Goal: Task Accomplishment & Management: Manage account settings

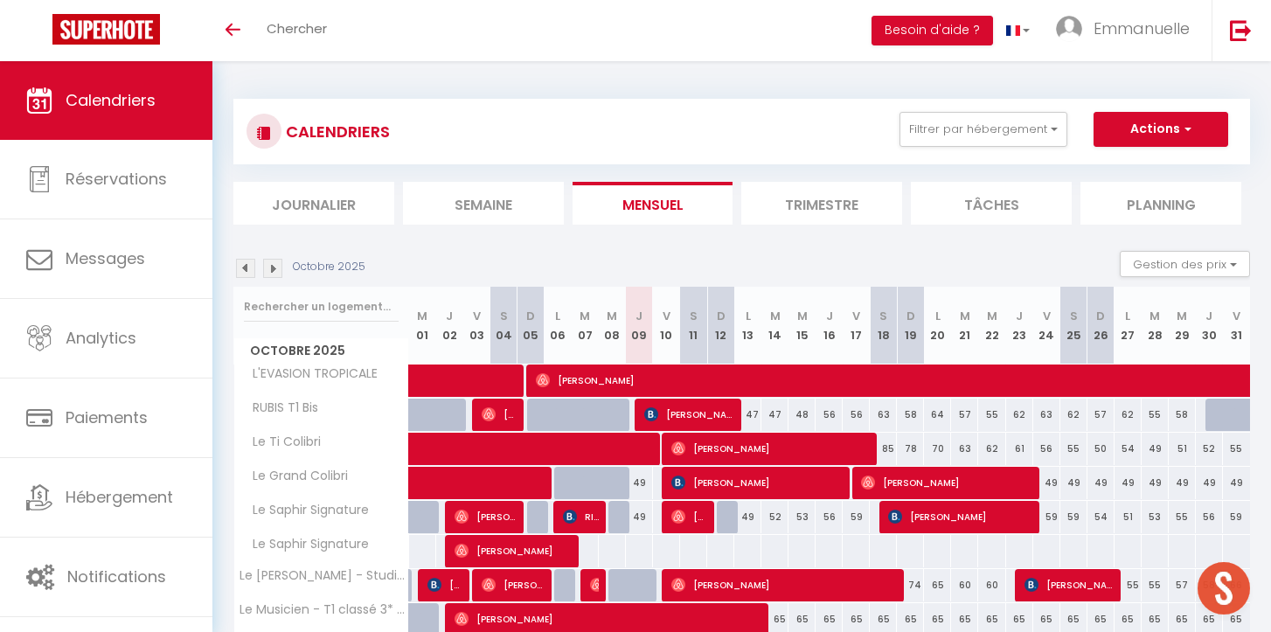
click at [442, 217] on li "Semaine" at bounding box center [483, 203] width 161 height 43
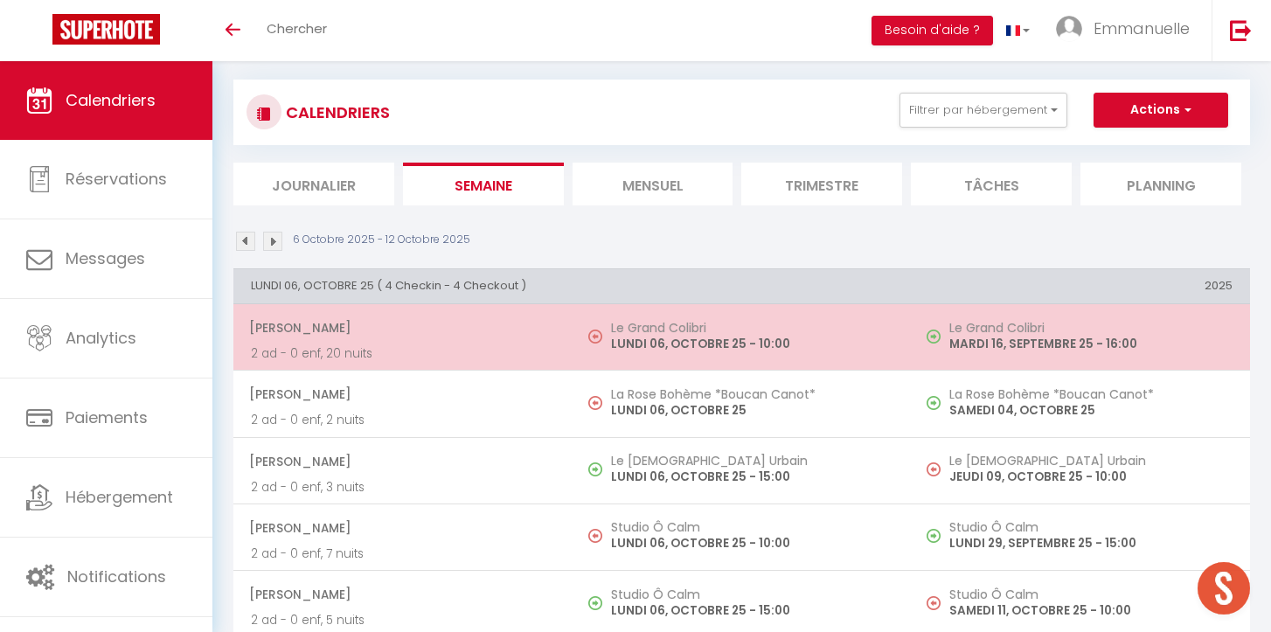
scroll to position [1, 0]
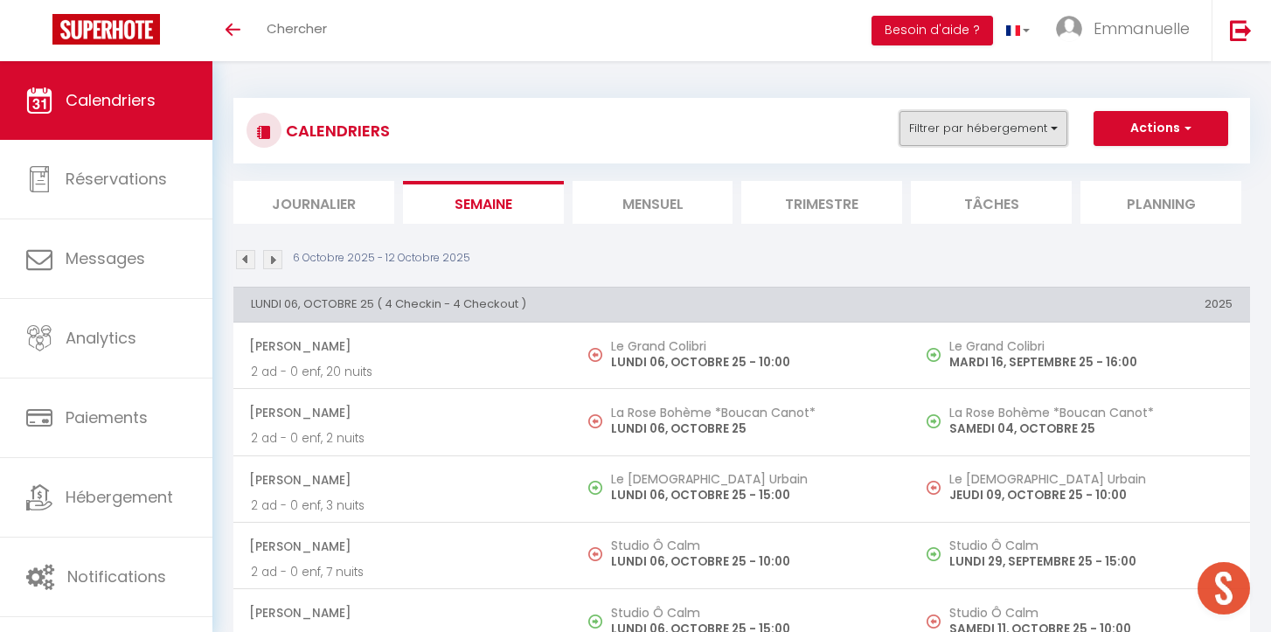
click at [1055, 132] on button "Filtrer par hébergement" at bounding box center [983, 128] width 168 height 35
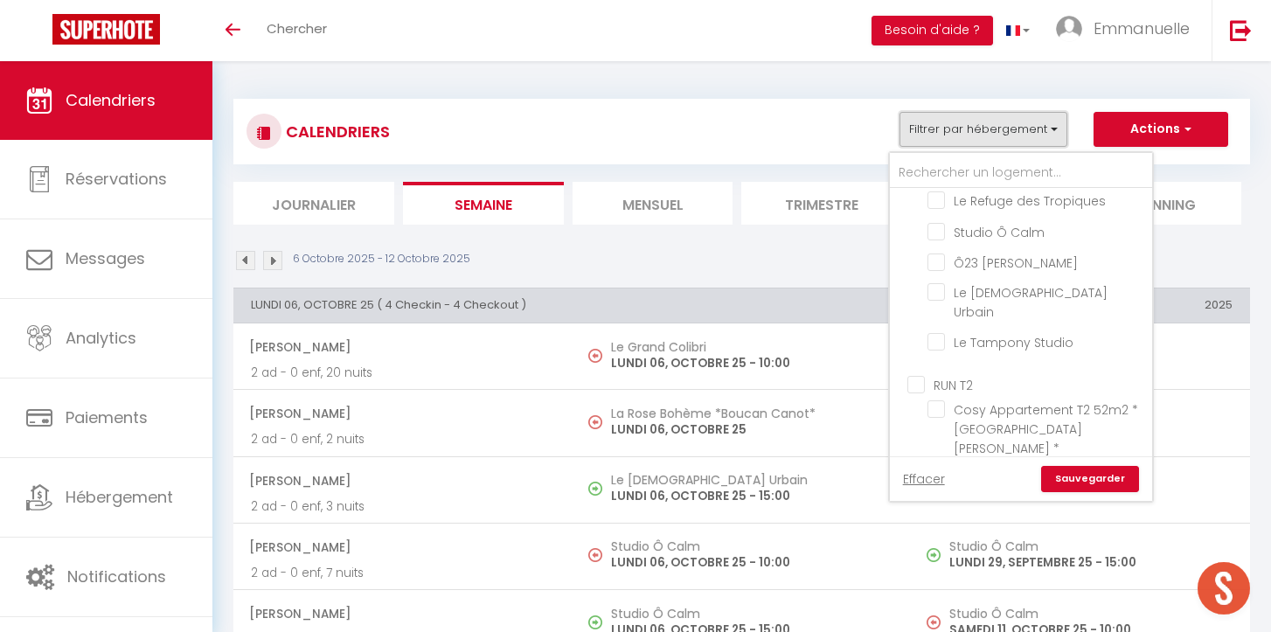
scroll to position [343, 0]
click at [936, 299] on li "Le [DEMOGRAPHIC_DATA] Urbain" at bounding box center [1042, 304] width 218 height 49
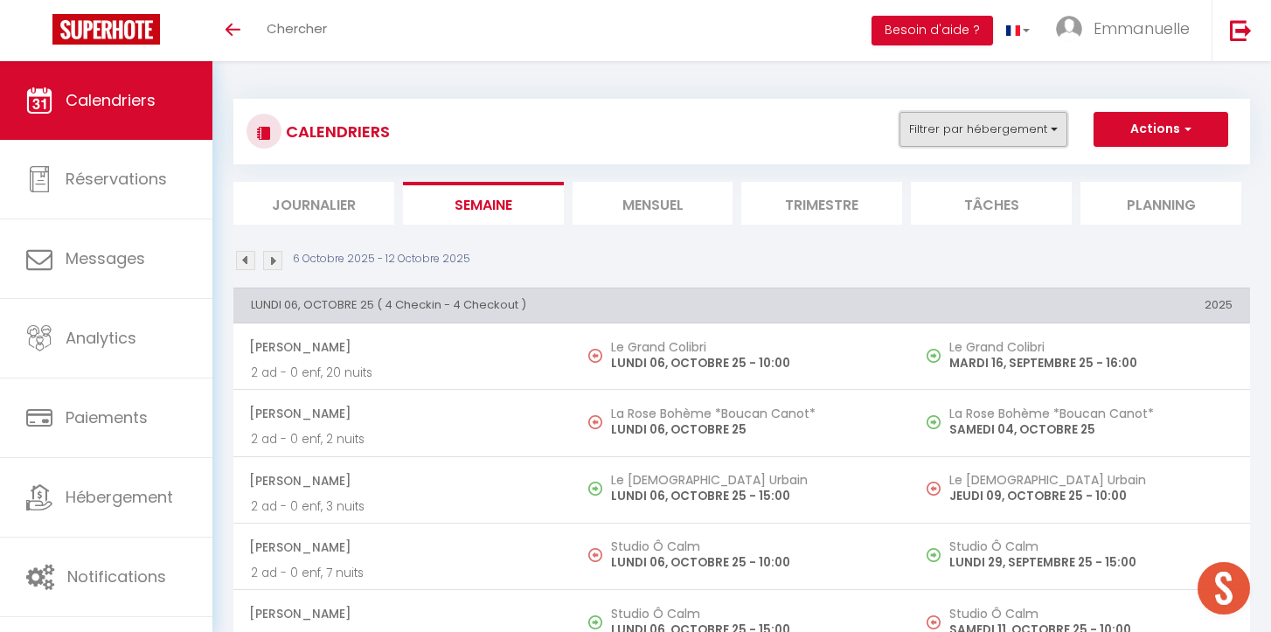
click at [988, 132] on button "Filtrer par hébergement" at bounding box center [983, 129] width 168 height 35
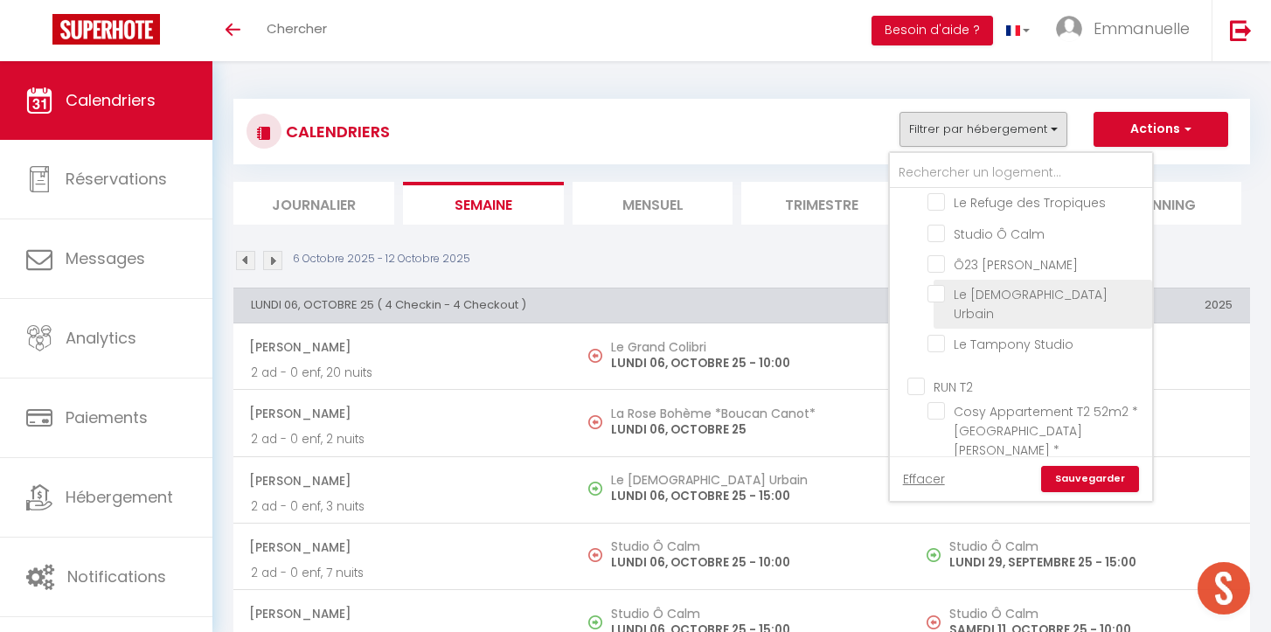
click at [935, 285] on input "Le [DEMOGRAPHIC_DATA] Urbain" at bounding box center [1036, 293] width 218 height 17
checkbox input "true"
checkbox input "false"
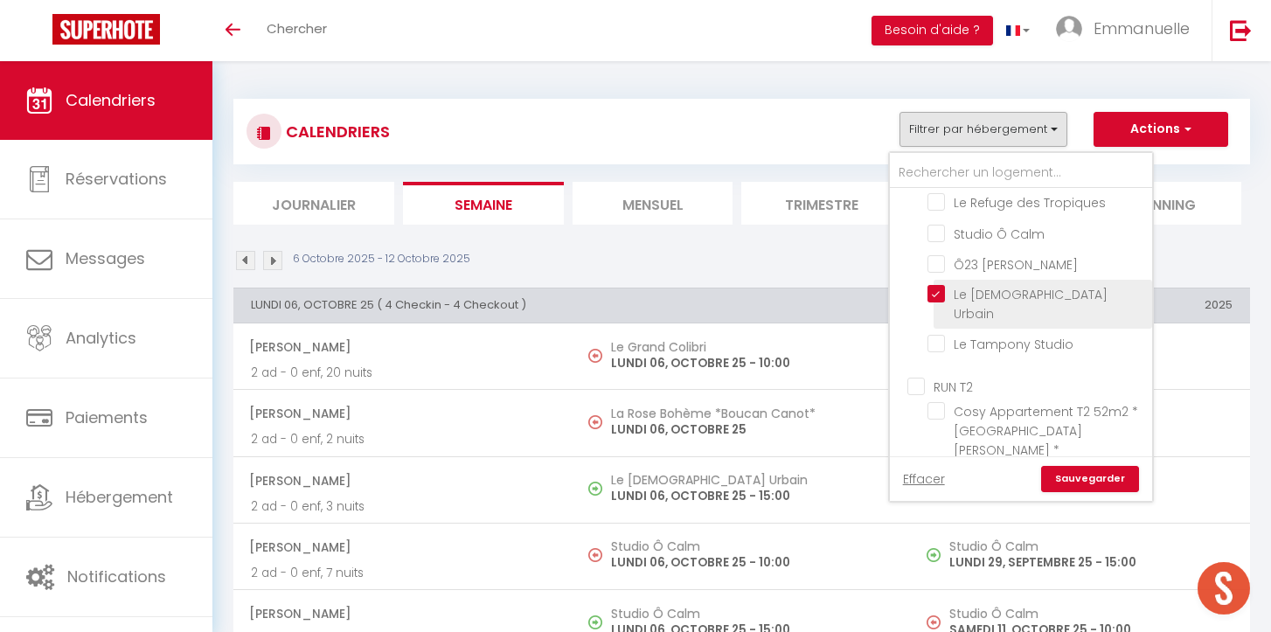
checkbox input "false"
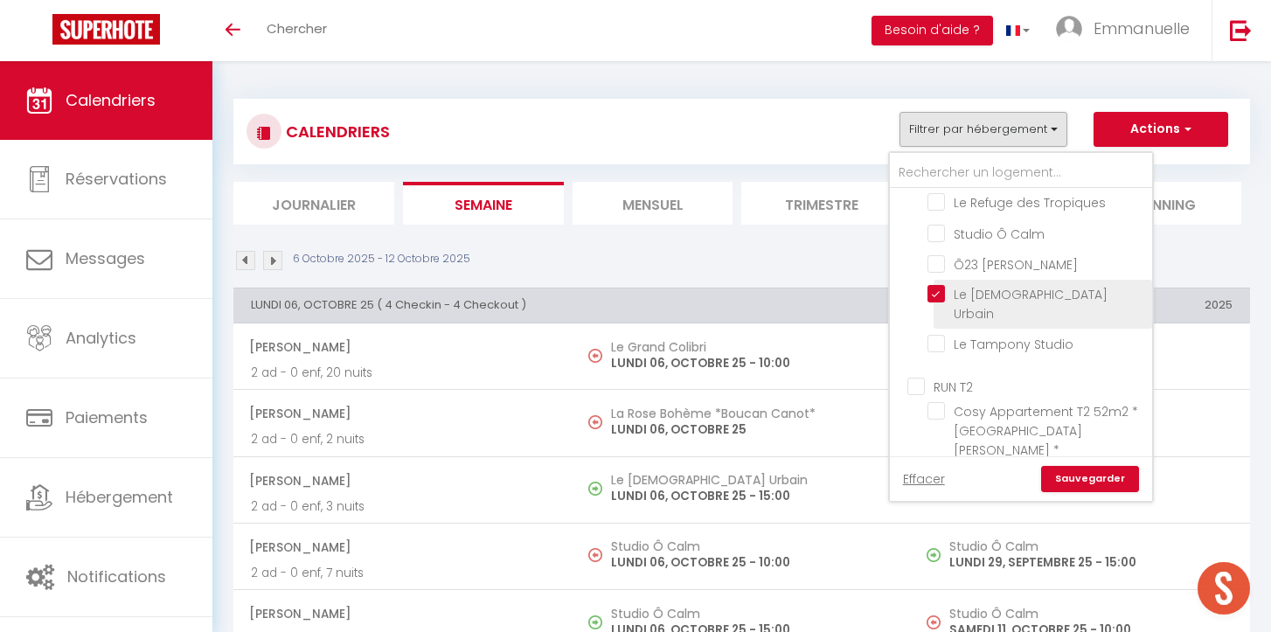
checkbox input "false"
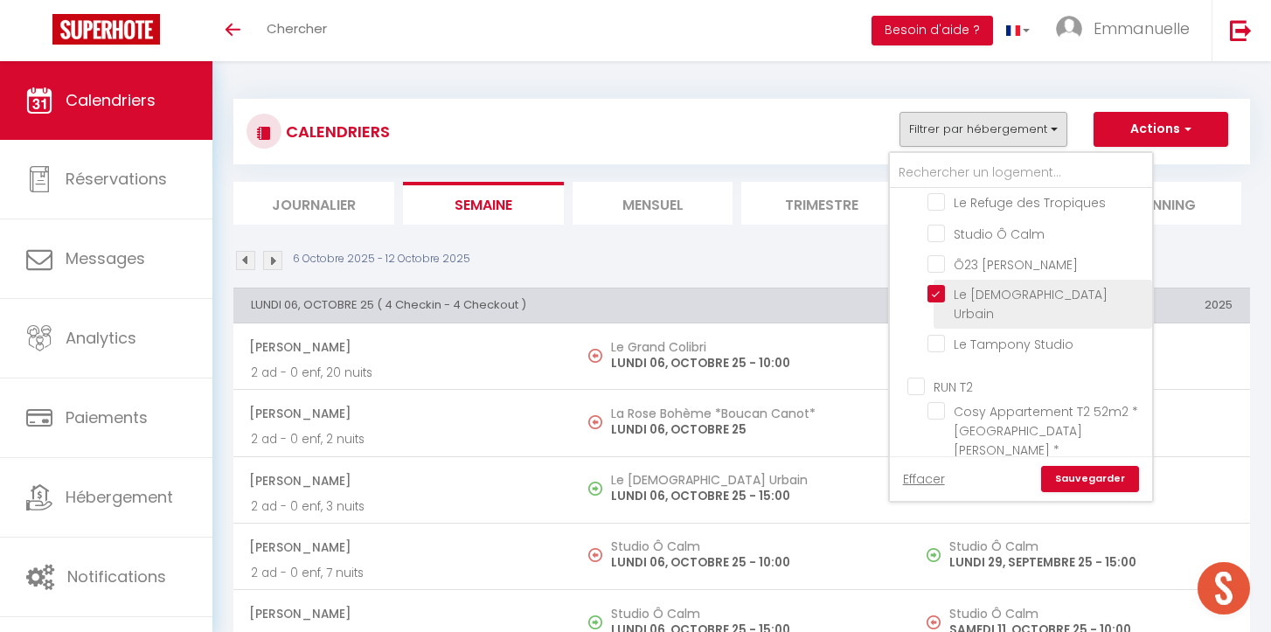
checkbox input "false"
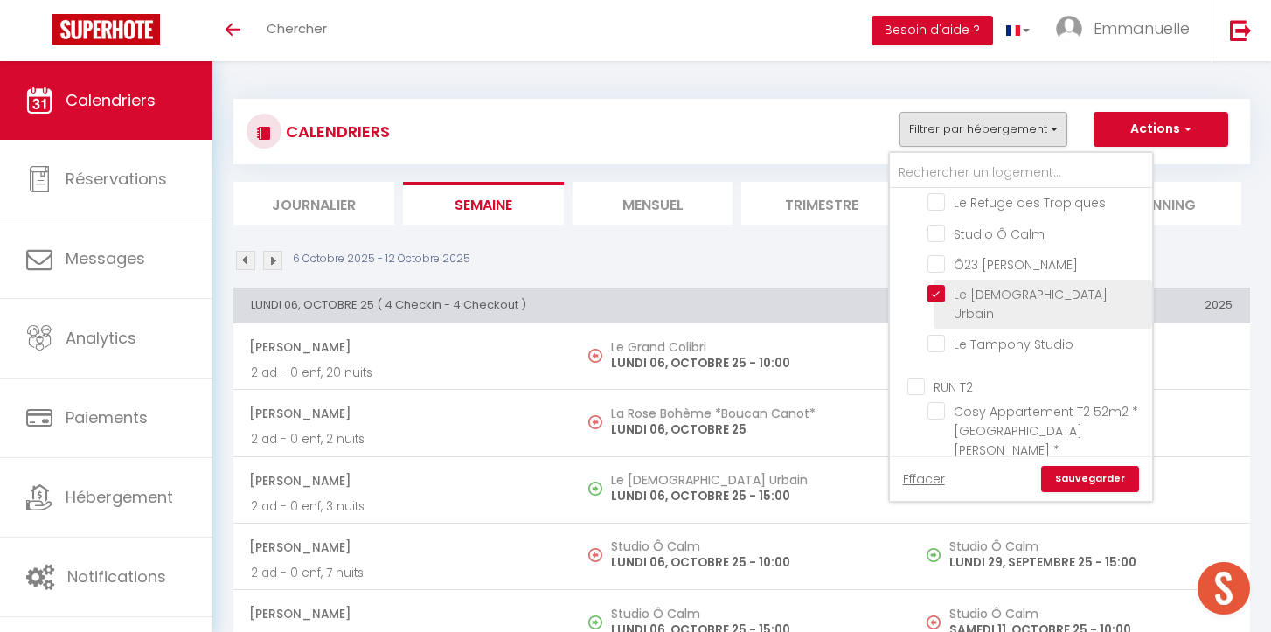
checkbox input "false"
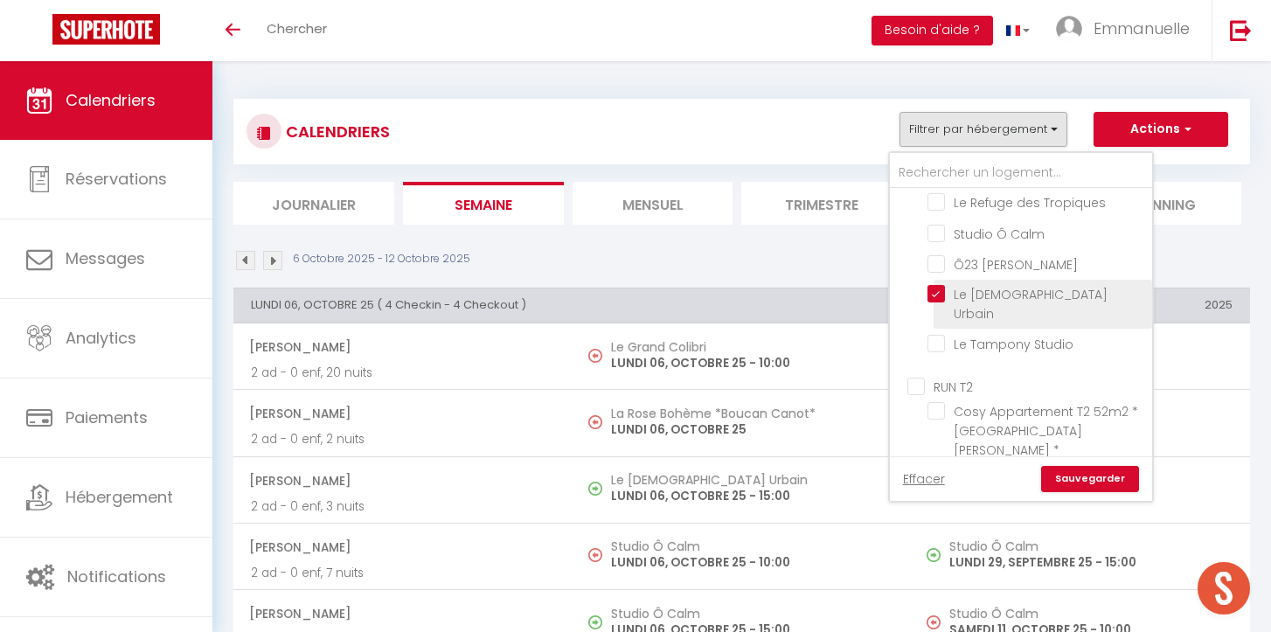
checkbox input "false"
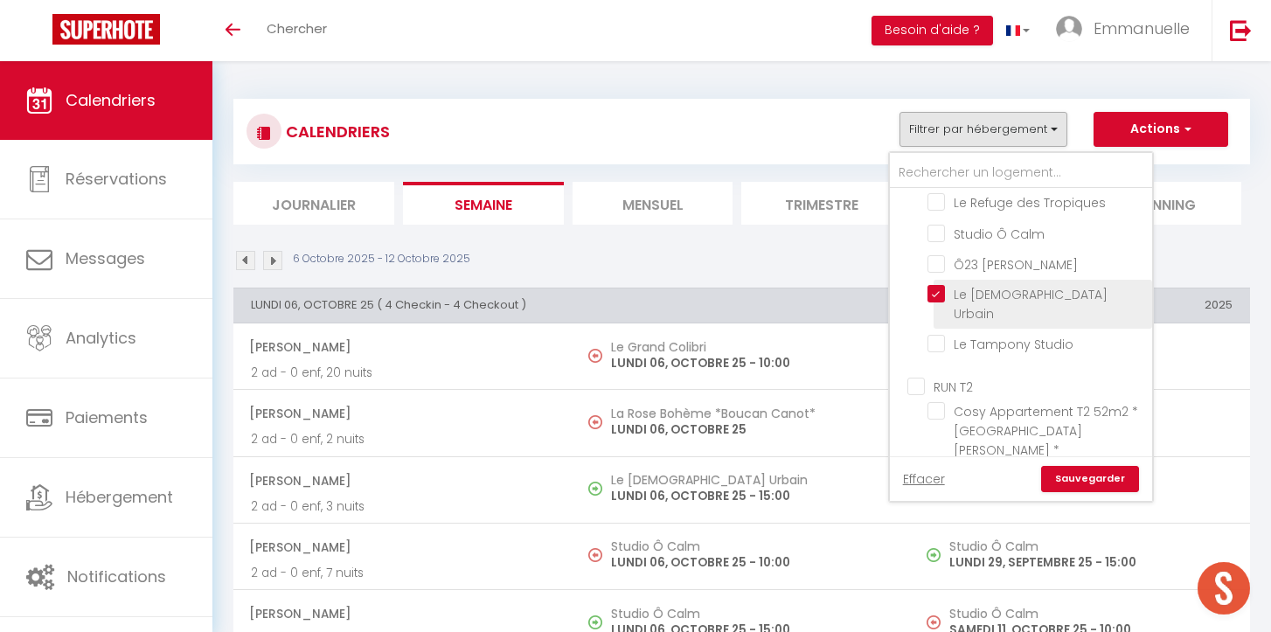
checkbox input "false"
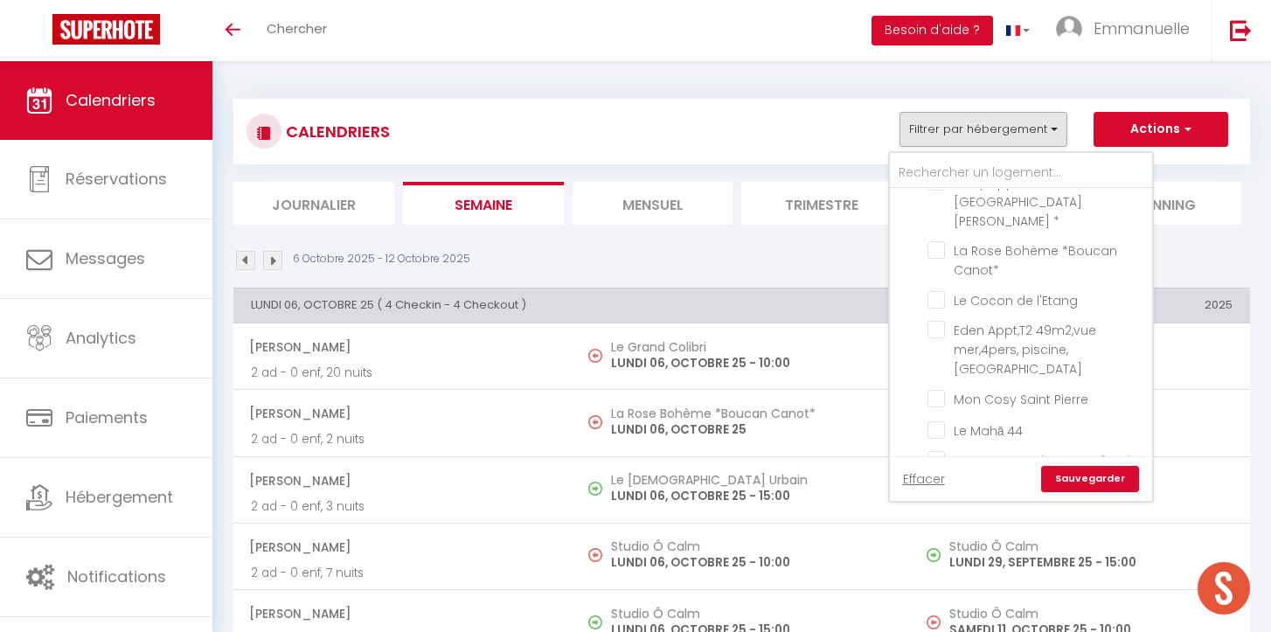
scroll to position [590, 0]
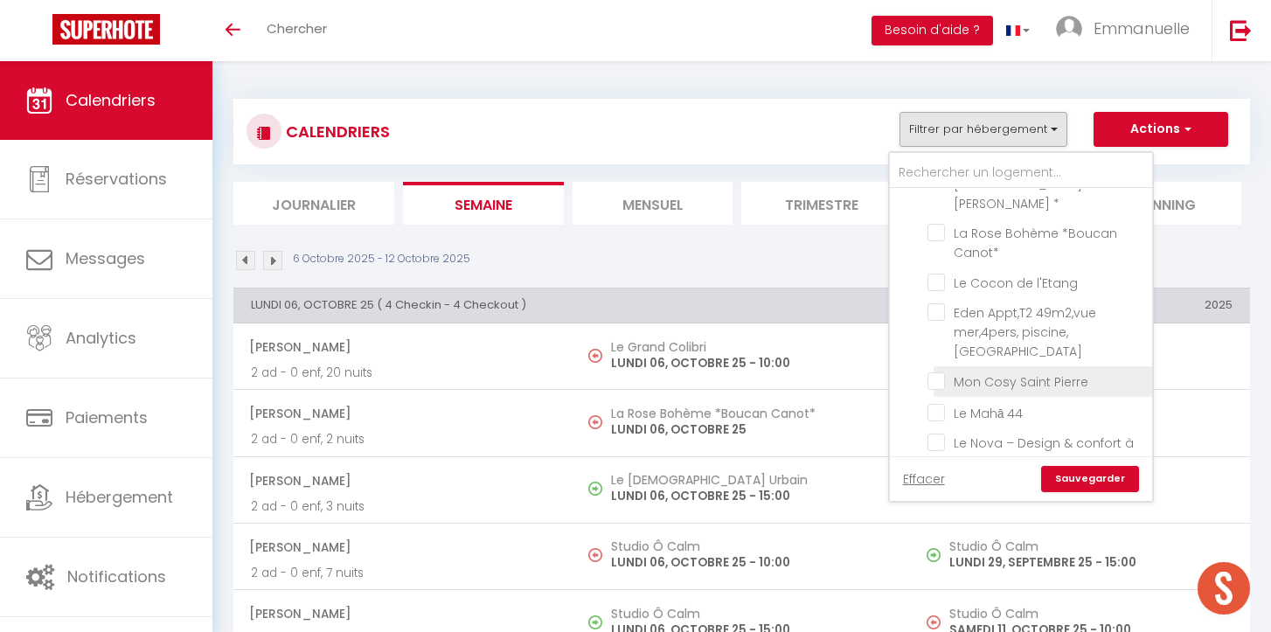
click at [930, 371] on input "Mon Cosy Saint Pierre" at bounding box center [1036, 379] width 218 height 17
checkbox input "true"
checkbox input "false"
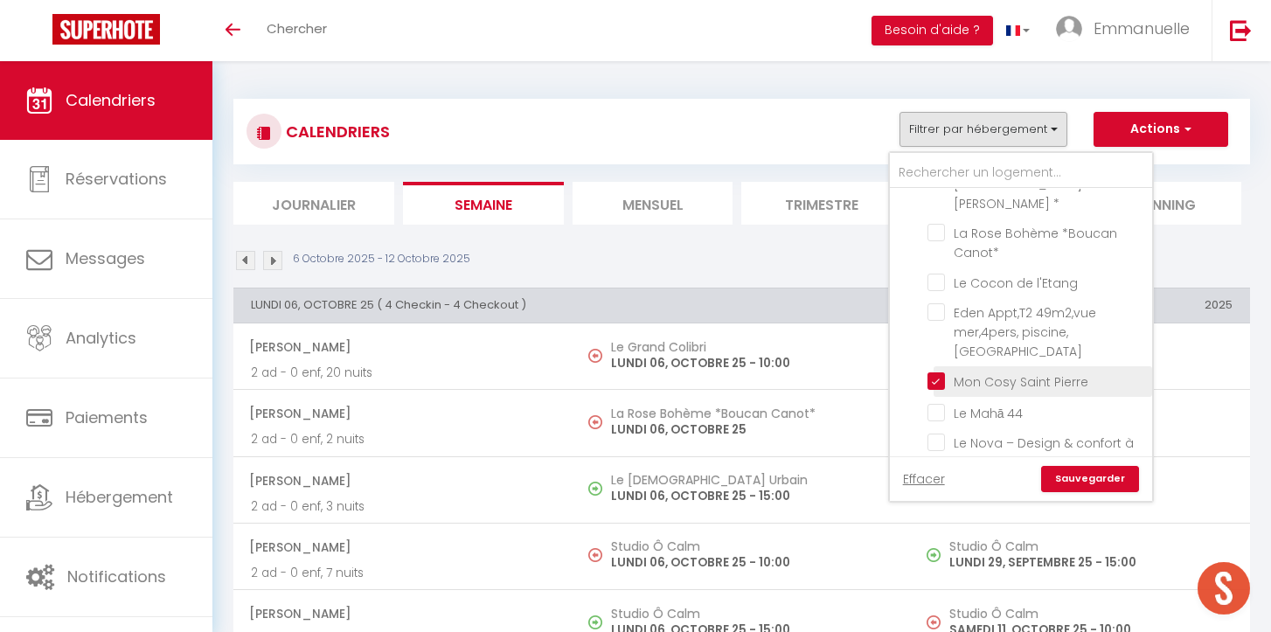
checkbox input "false"
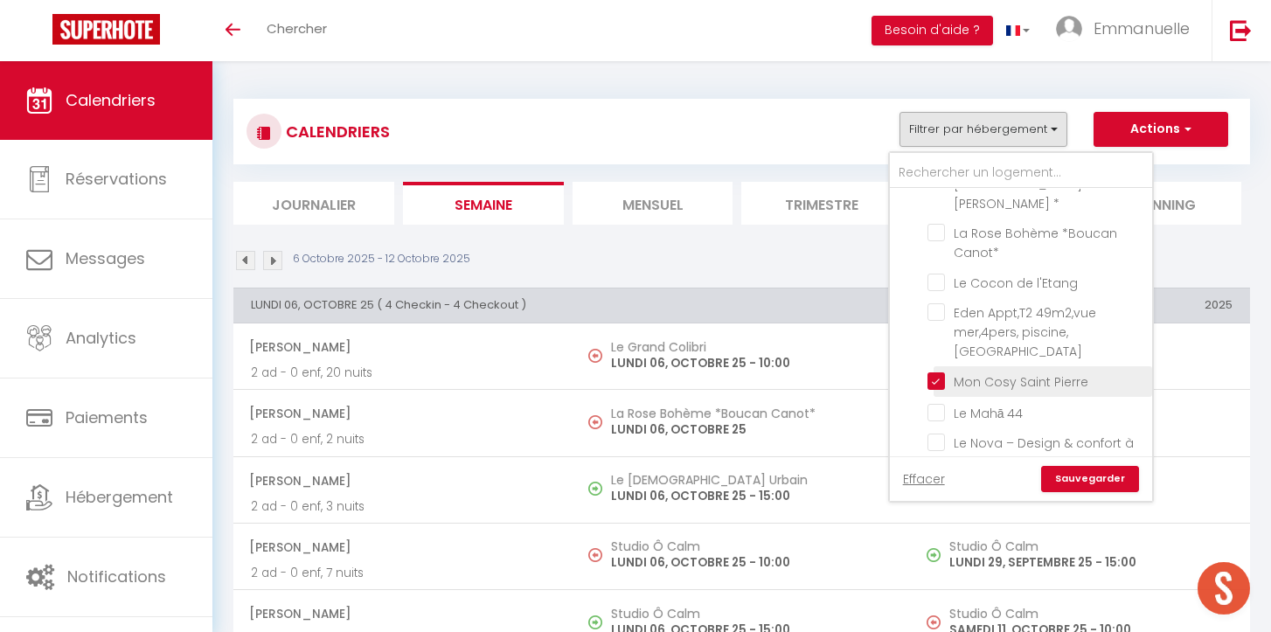
checkbox input "false"
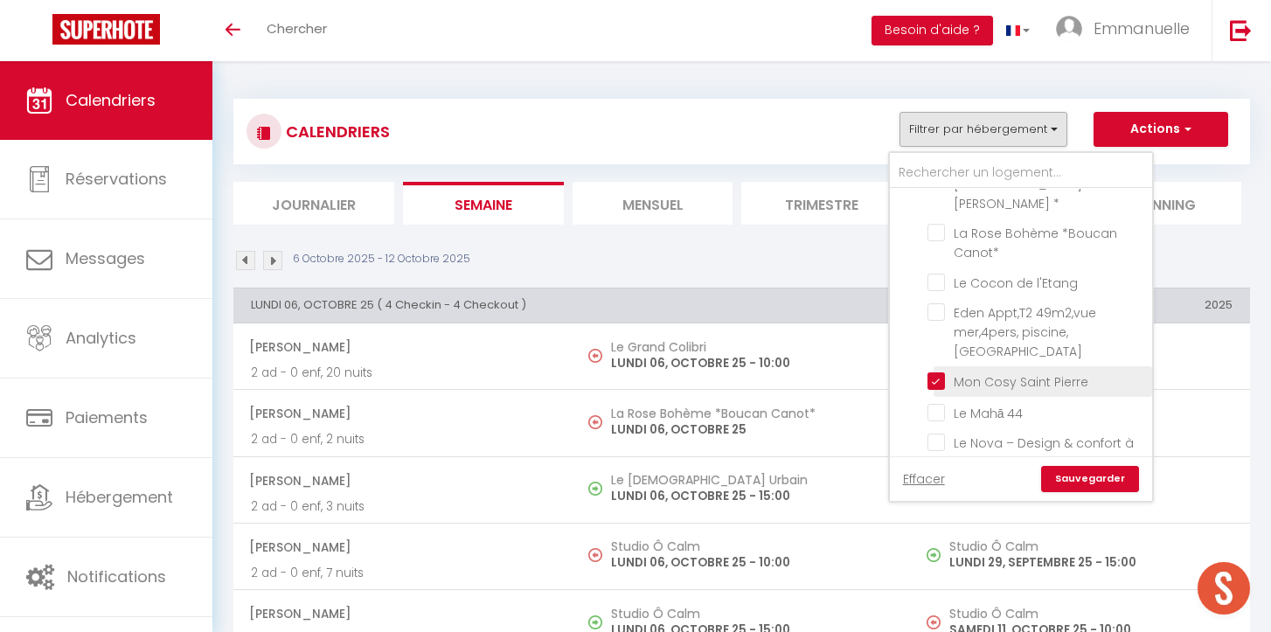
checkbox input "false"
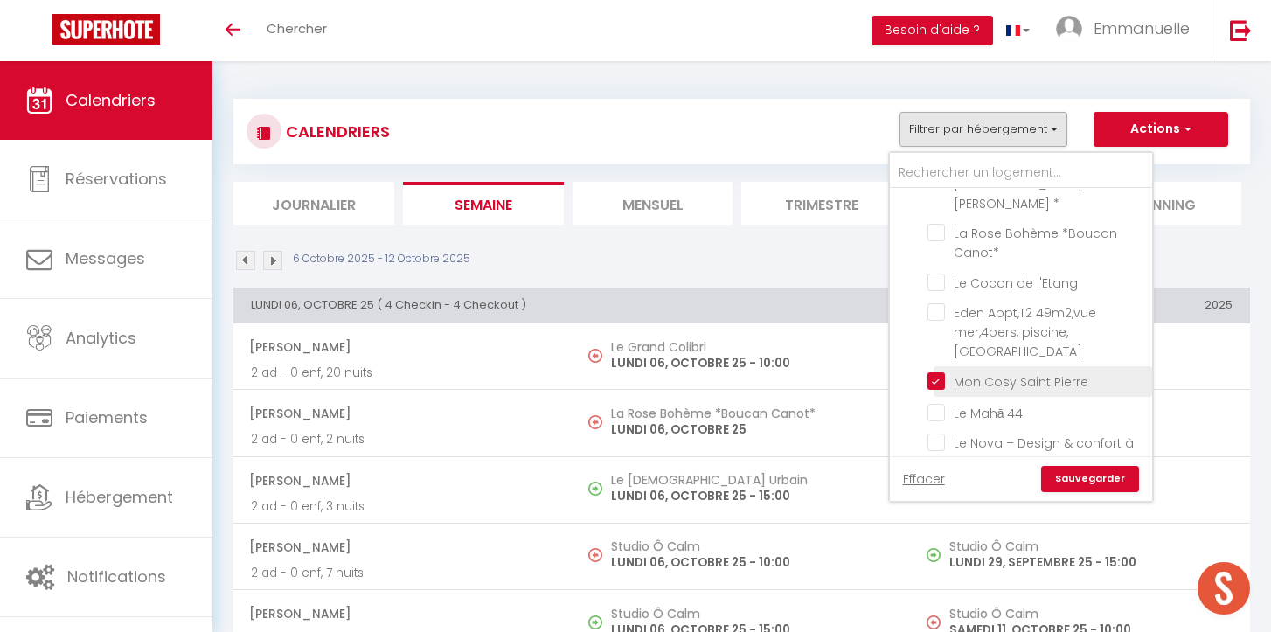
checkbox input "false"
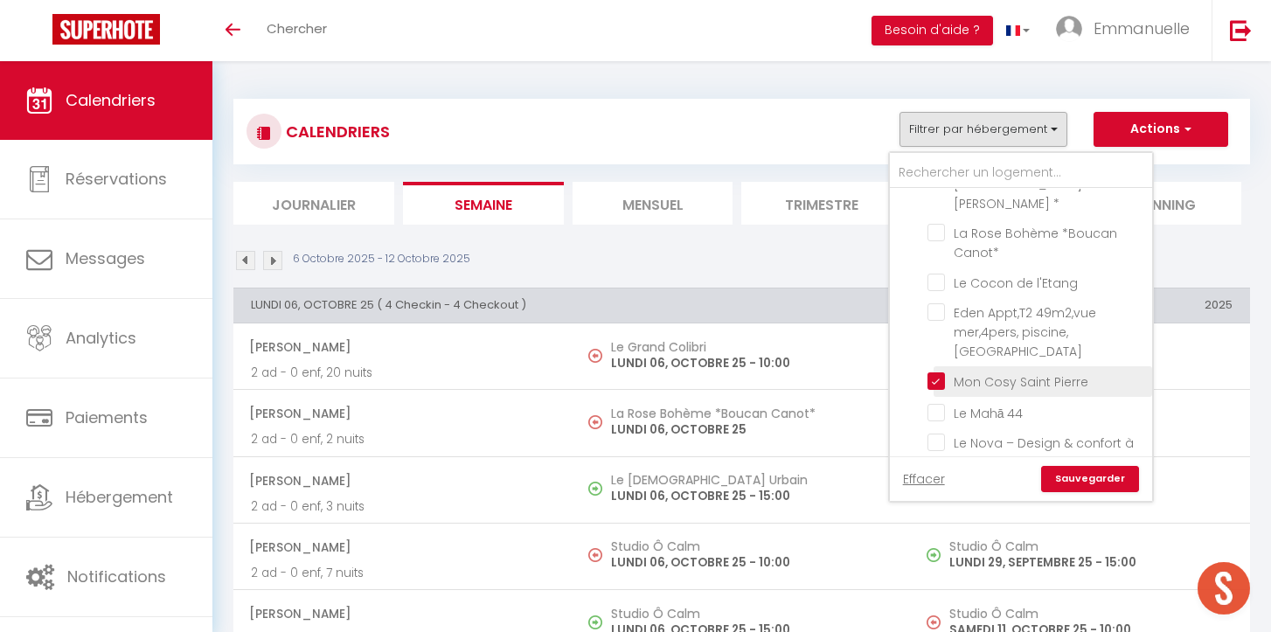
checkbox input "false"
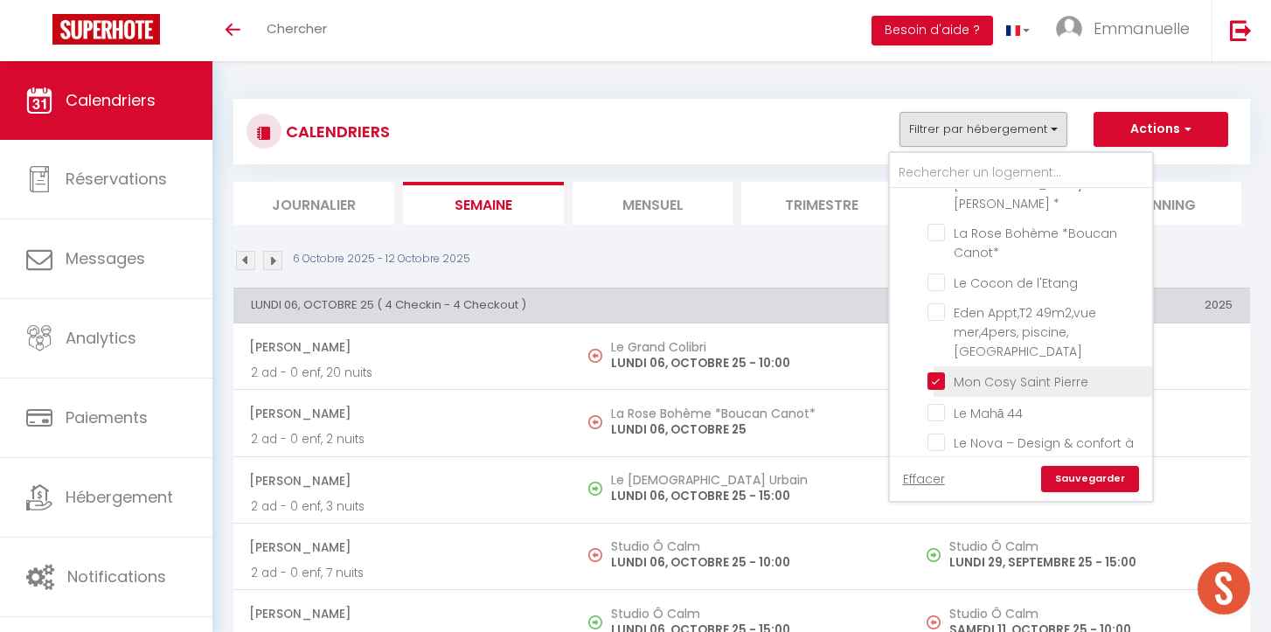
checkbox input "false"
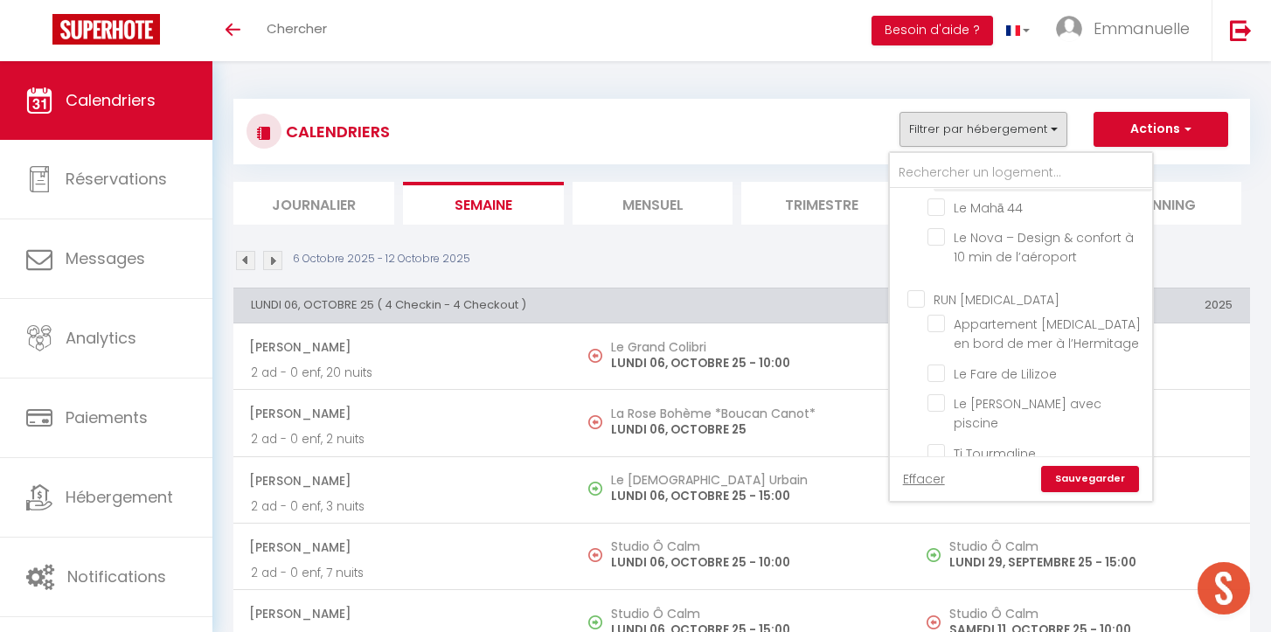
scroll to position [804, 0]
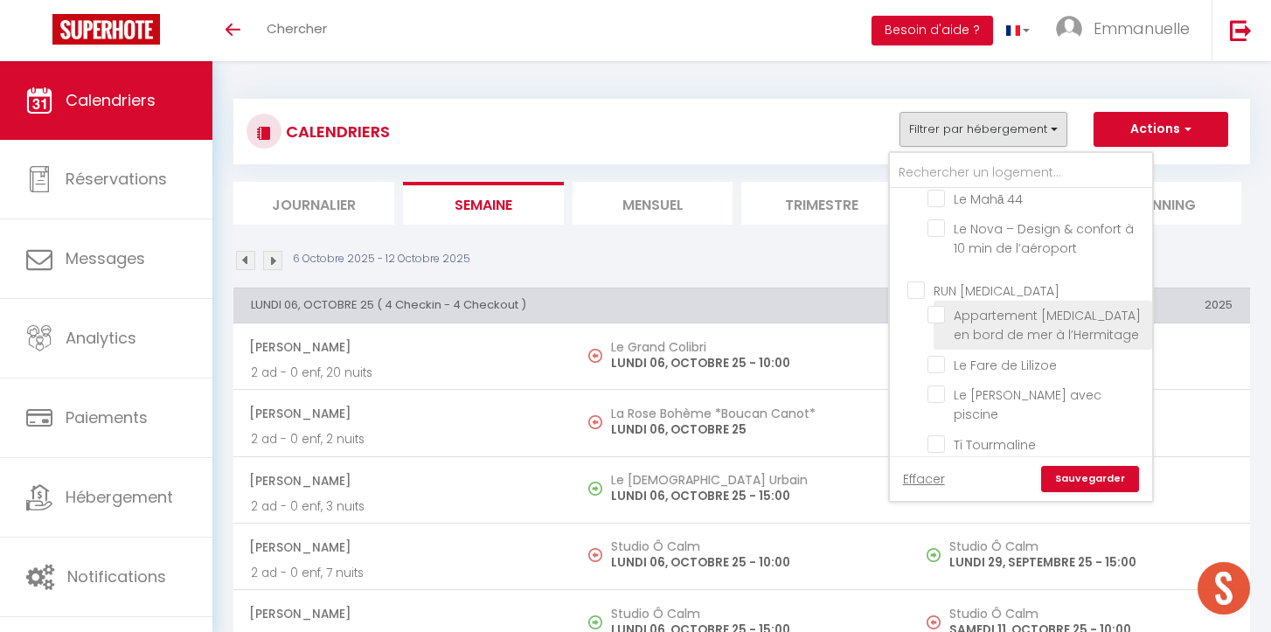
click at [938, 306] on input "Appartement [MEDICAL_DATA] en bord de mer à l’Hermitage" at bounding box center [1036, 314] width 218 height 17
checkbox input "true"
checkbox input "false"
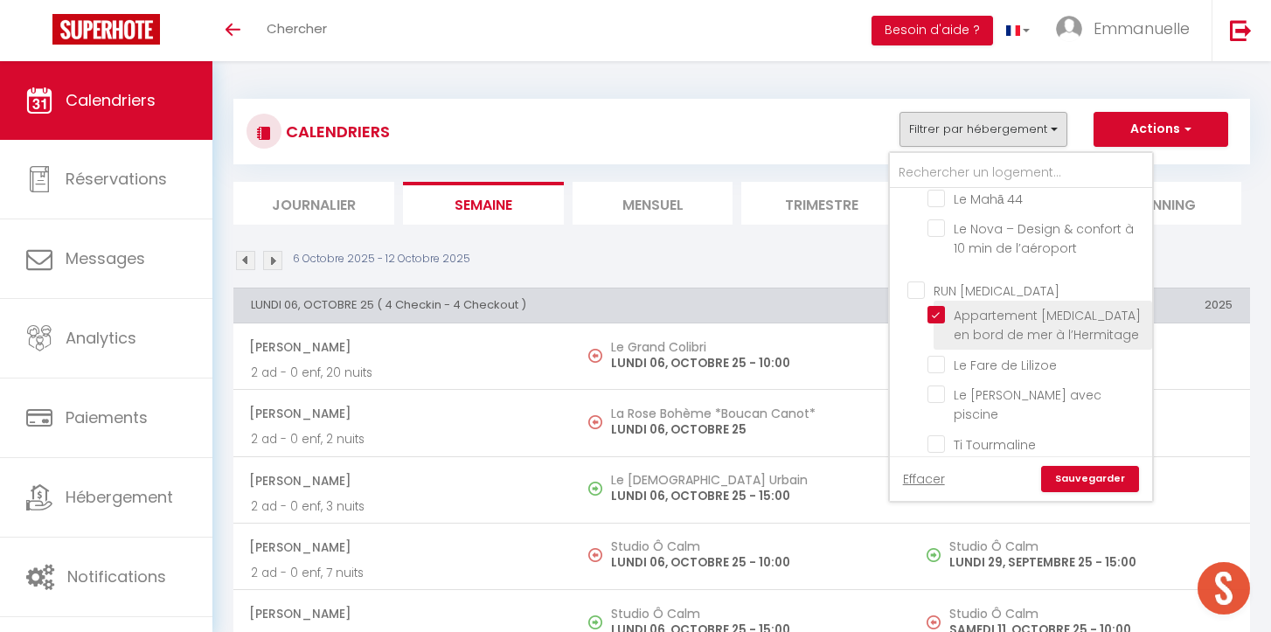
checkbox input "false"
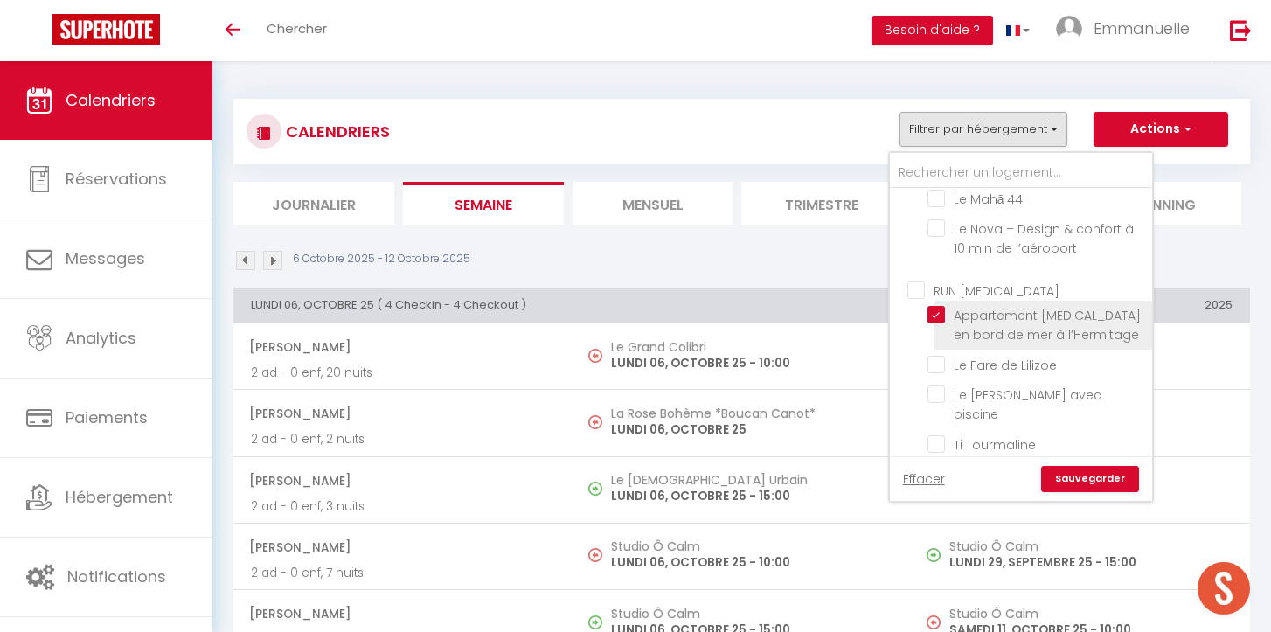
checkbox input "false"
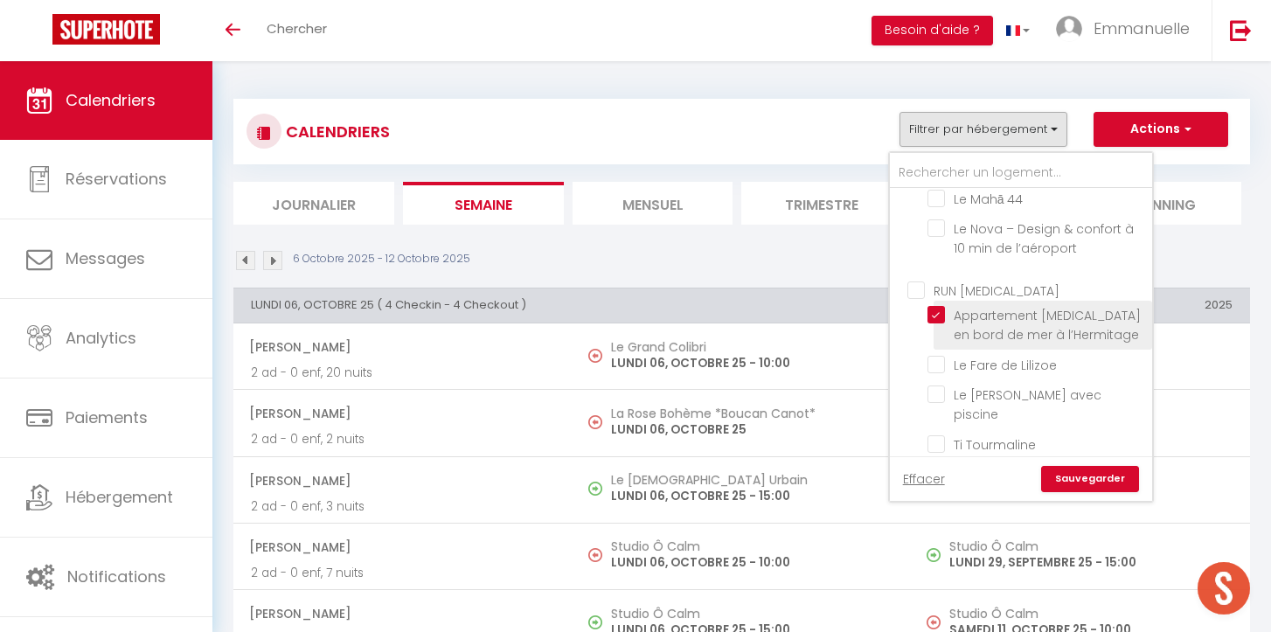
checkbox input "false"
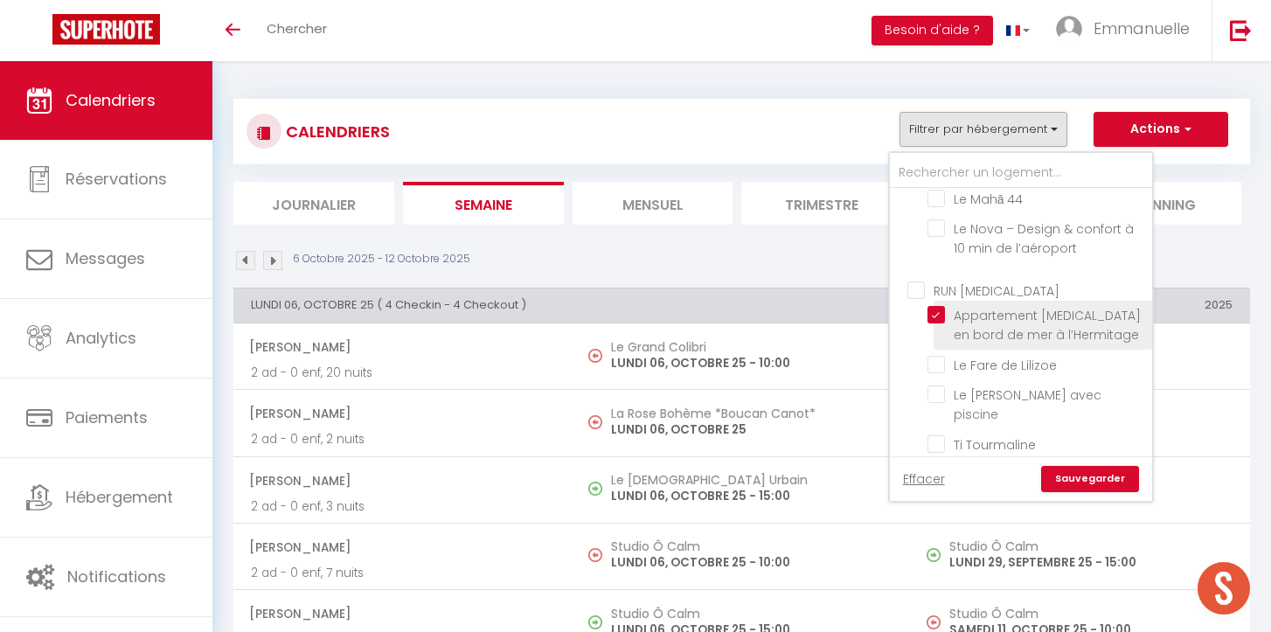
checkbox input "false"
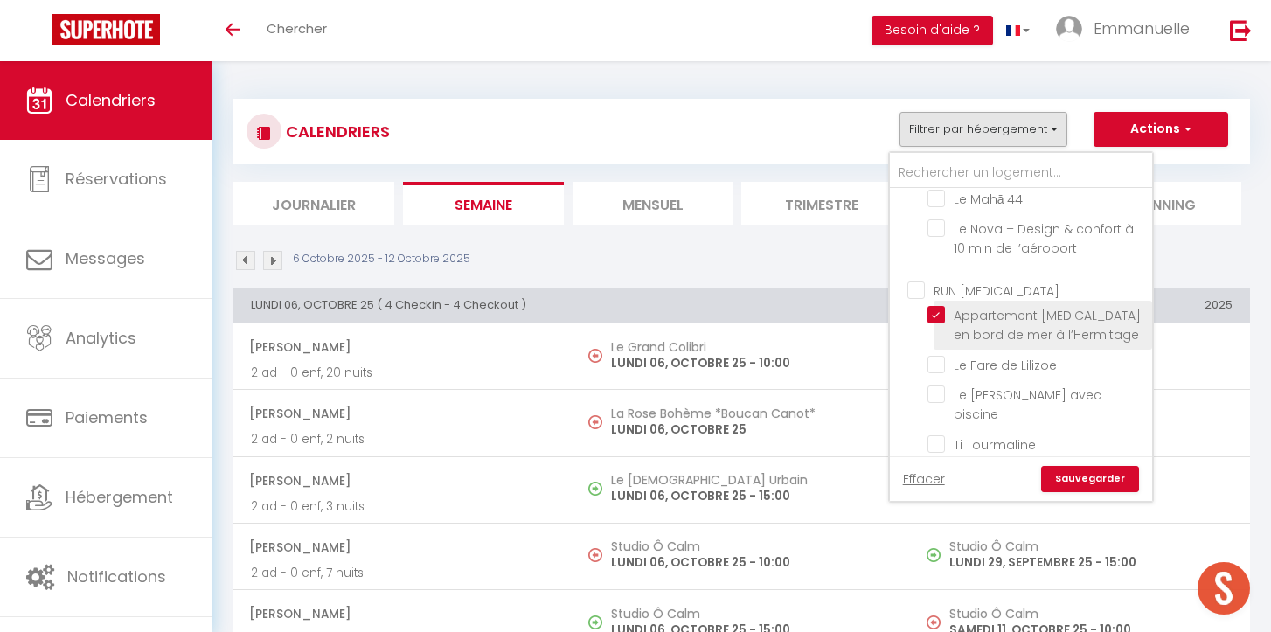
checkbox input "false"
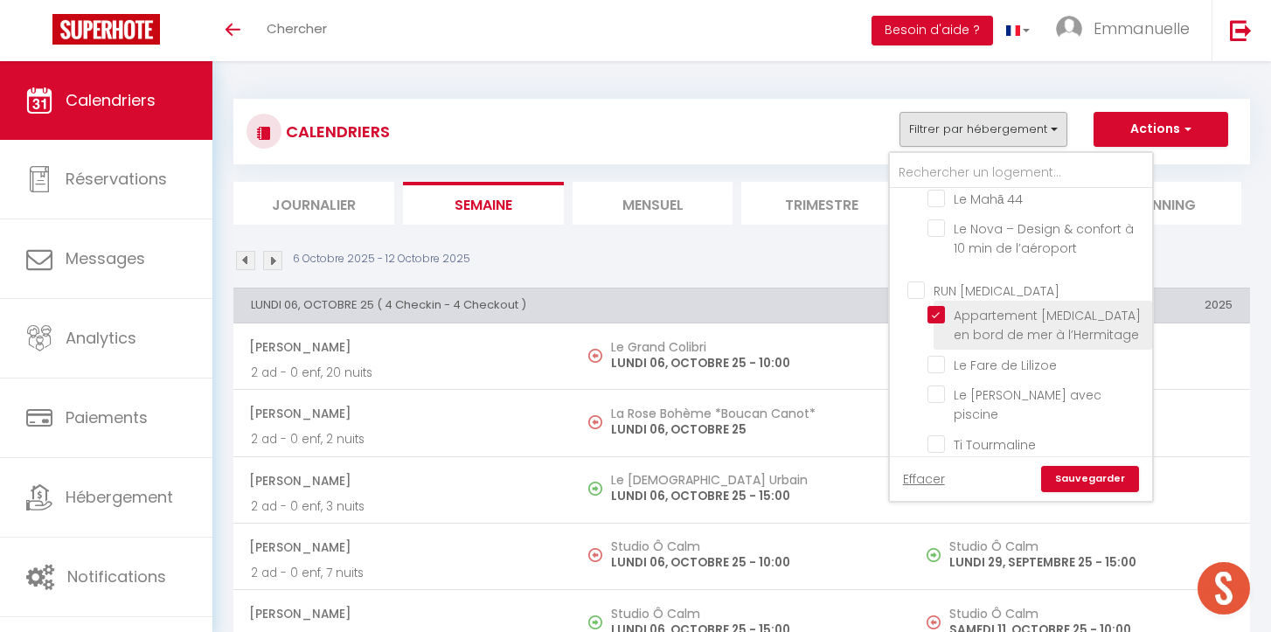
checkbox input "false"
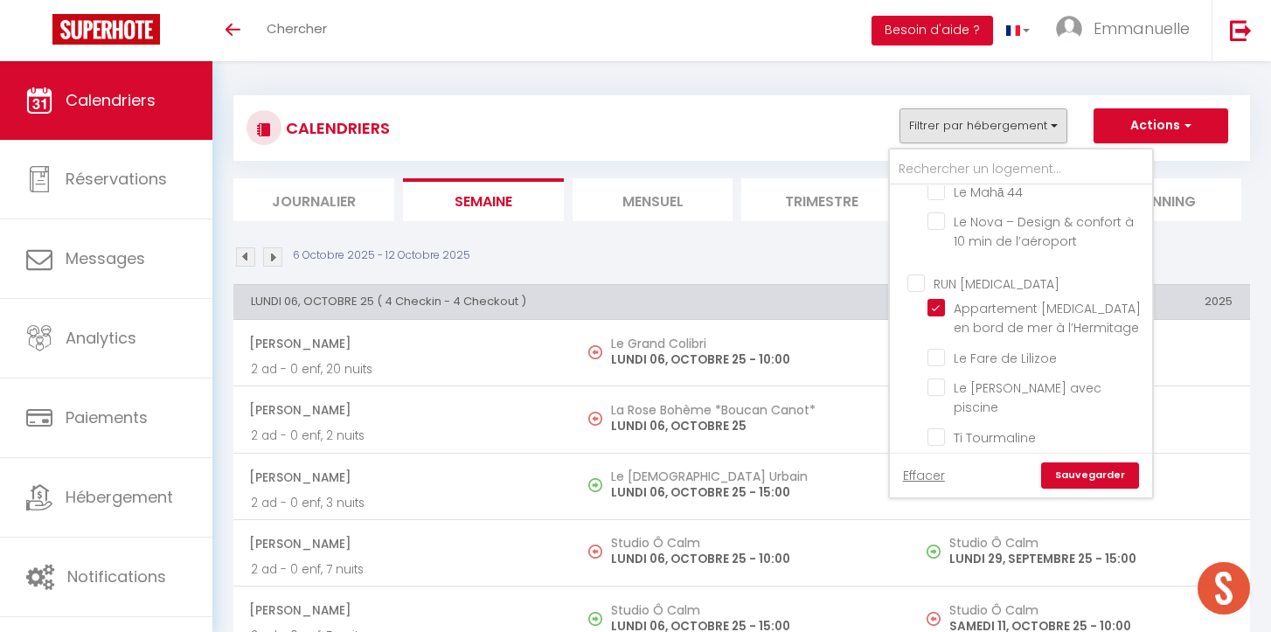
scroll to position [5, 0]
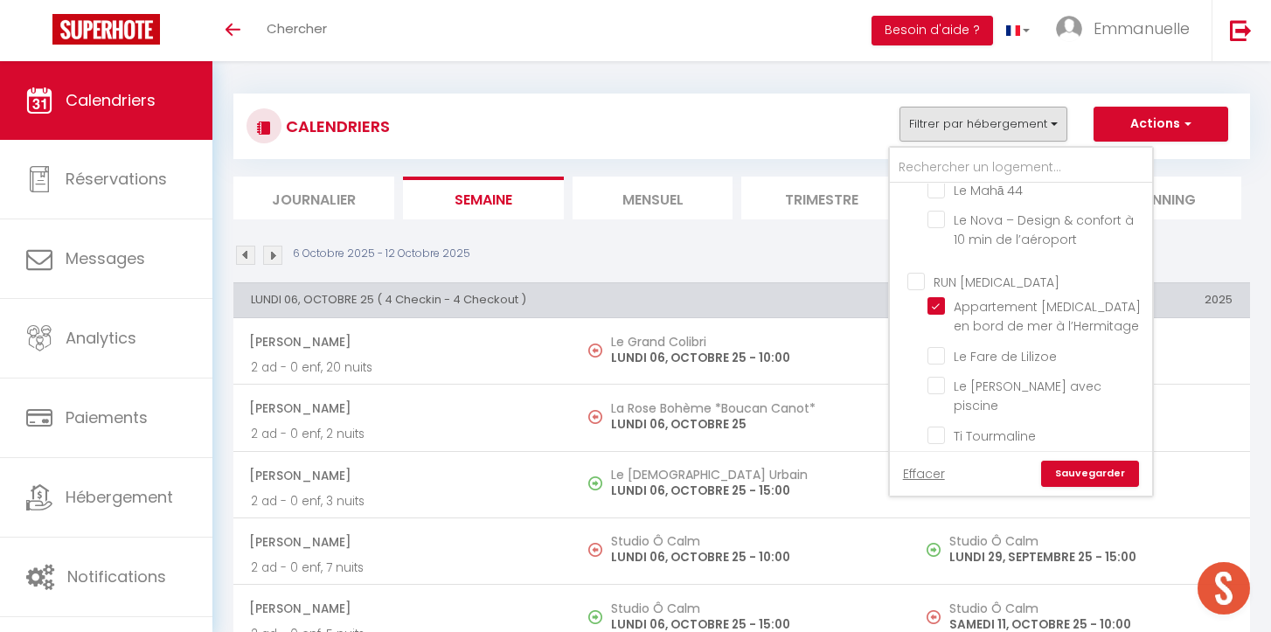
click at [1091, 469] on link "Sauvegarder" at bounding box center [1090, 474] width 98 height 26
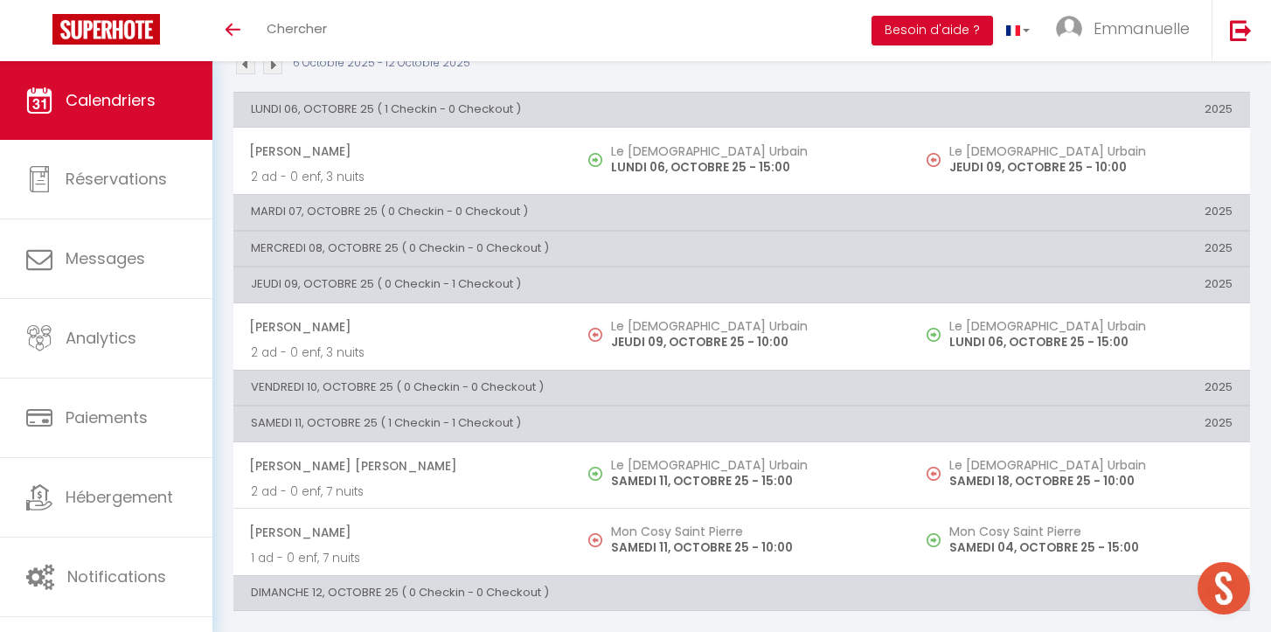
scroll to position [0, 0]
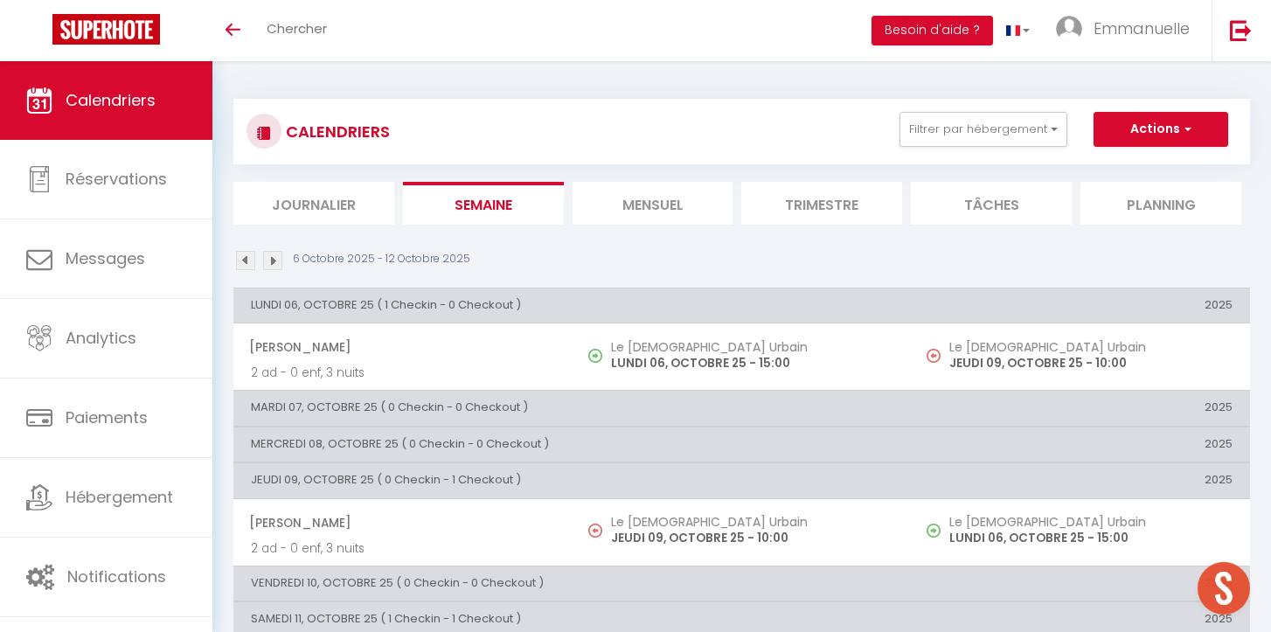
click at [273, 257] on img at bounding box center [272, 260] width 19 height 19
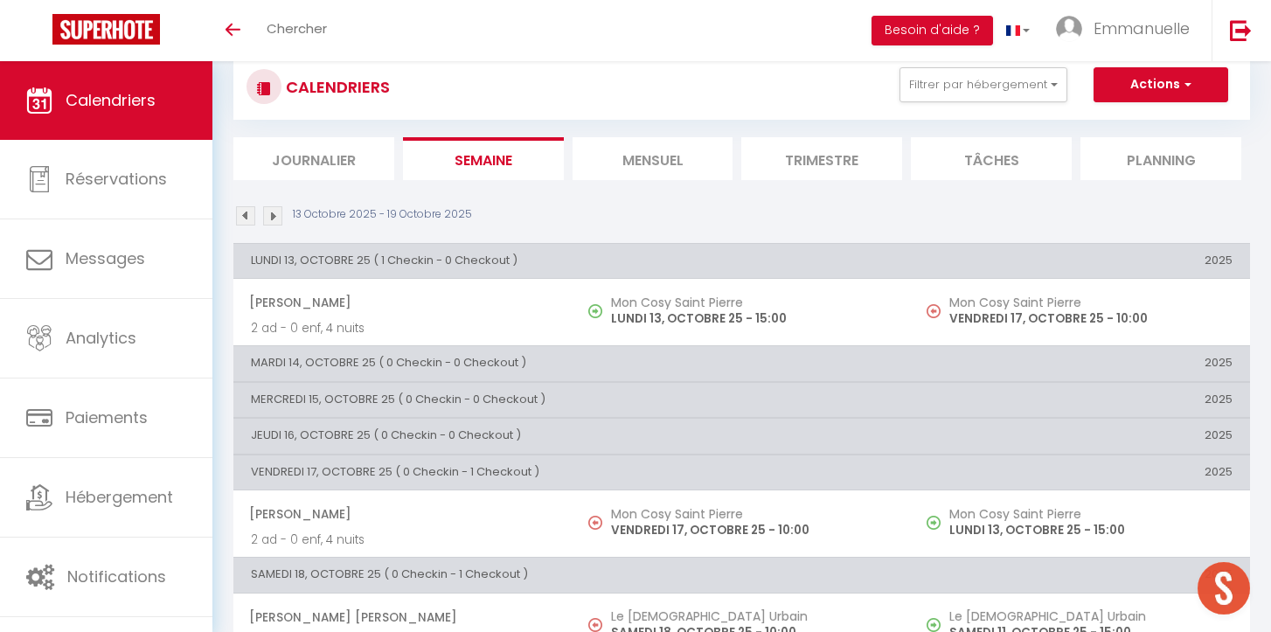
scroll to position [43, 0]
click at [270, 216] on img at bounding box center [272, 217] width 19 height 19
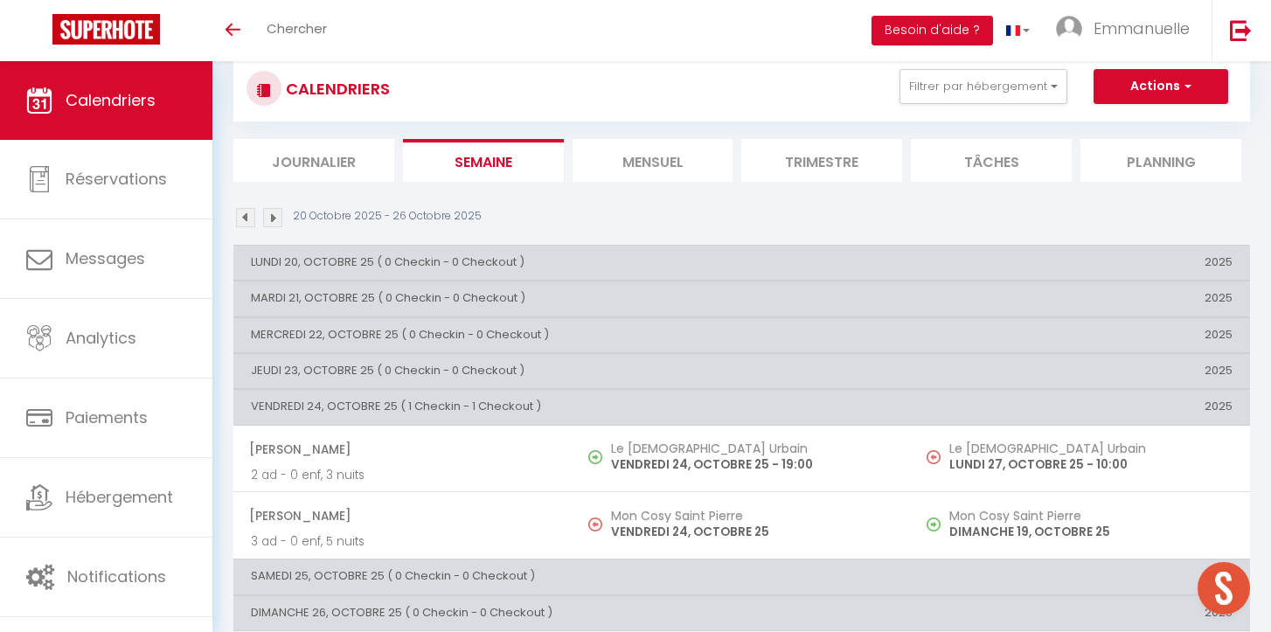
click at [249, 218] on img at bounding box center [245, 217] width 19 height 19
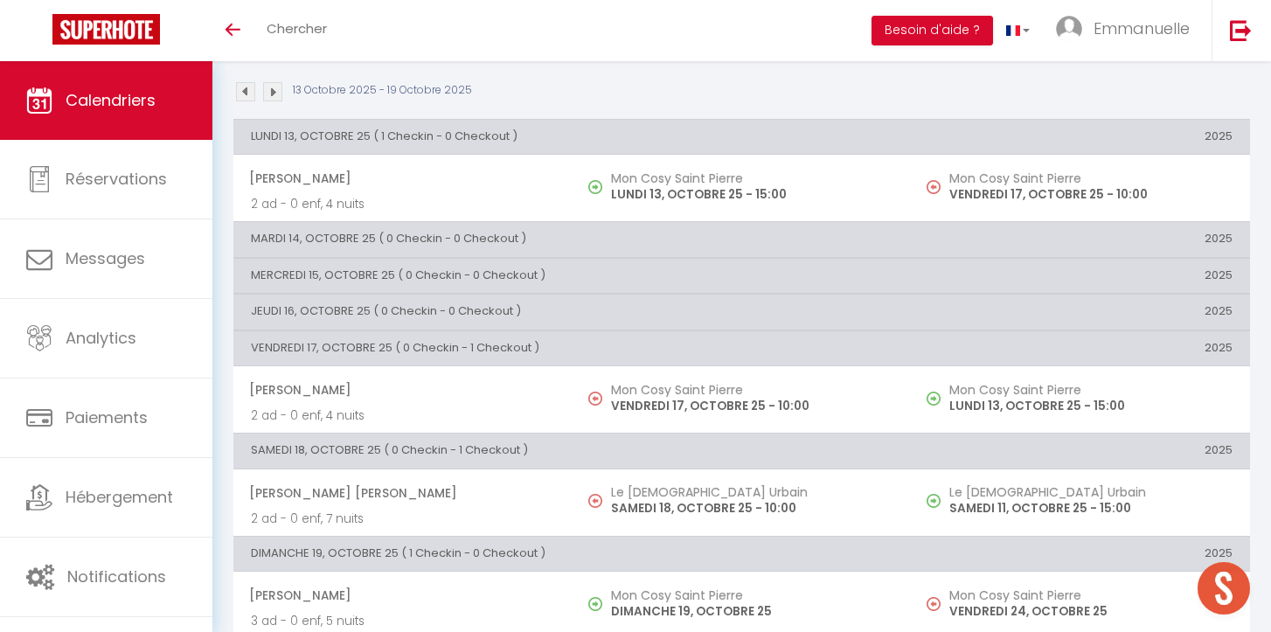
scroll to position [0, 0]
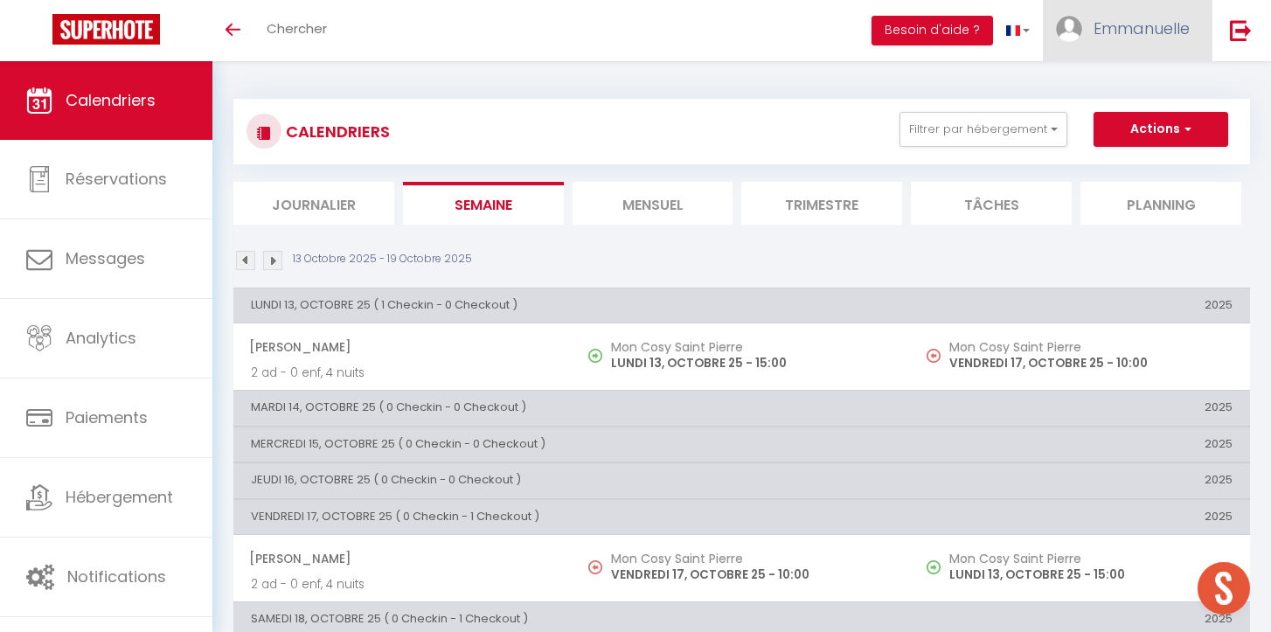
click at [1146, 26] on span "Emmanuelle" at bounding box center [1141, 28] width 96 height 22
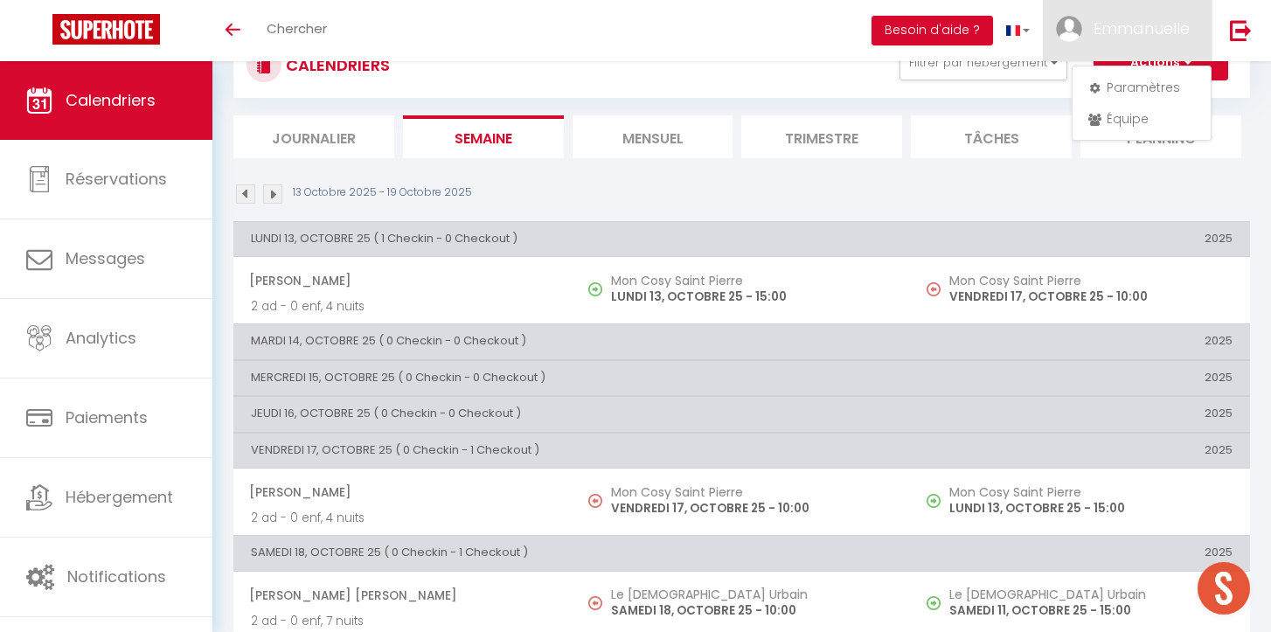
scroll to position [196, 0]
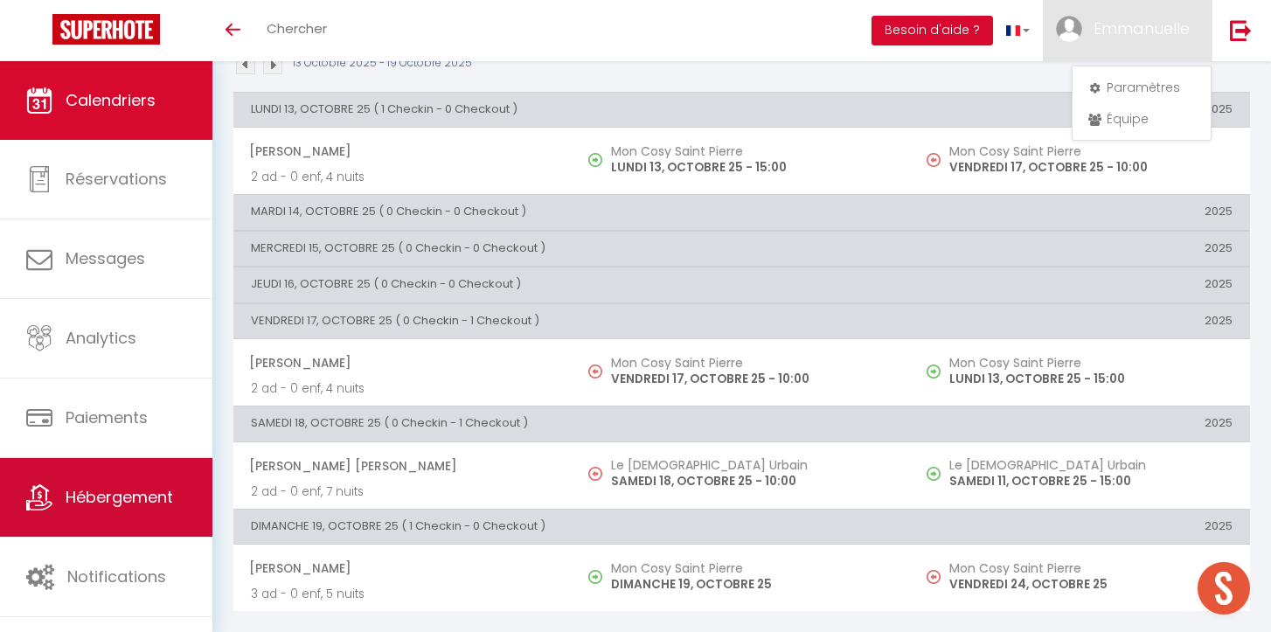
click at [100, 525] on link "Hébergement" at bounding box center [106, 497] width 212 height 79
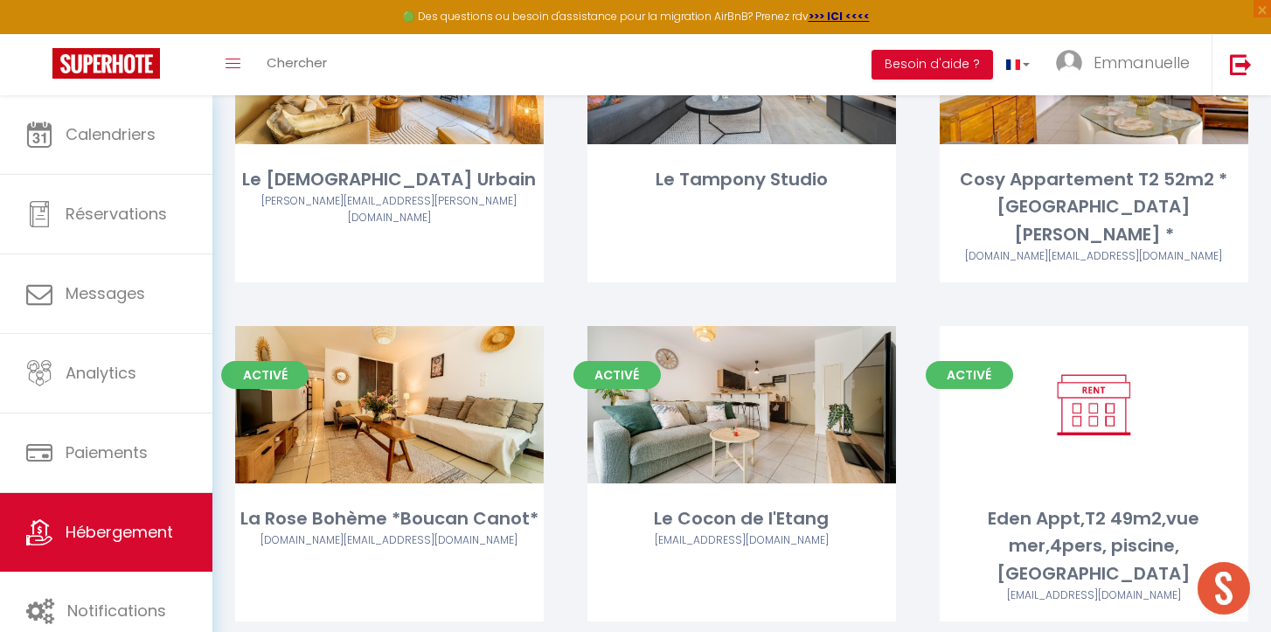
scroll to position [1431, 0]
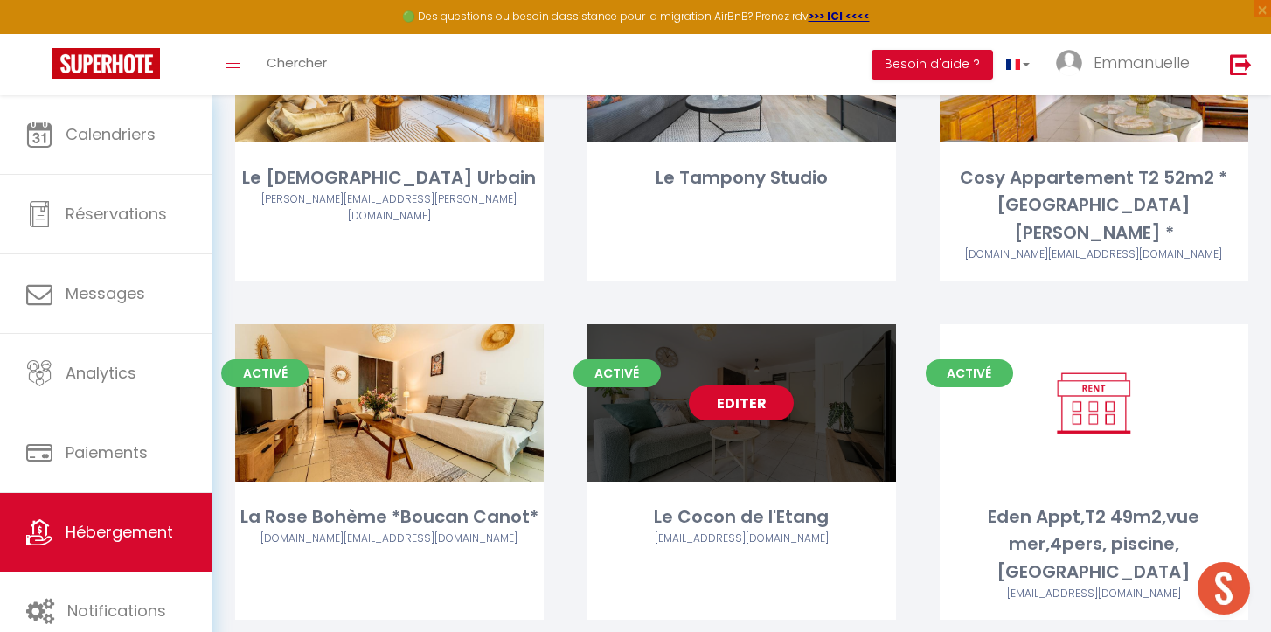
click at [737, 385] on link "Editer" at bounding box center [741, 402] width 105 height 35
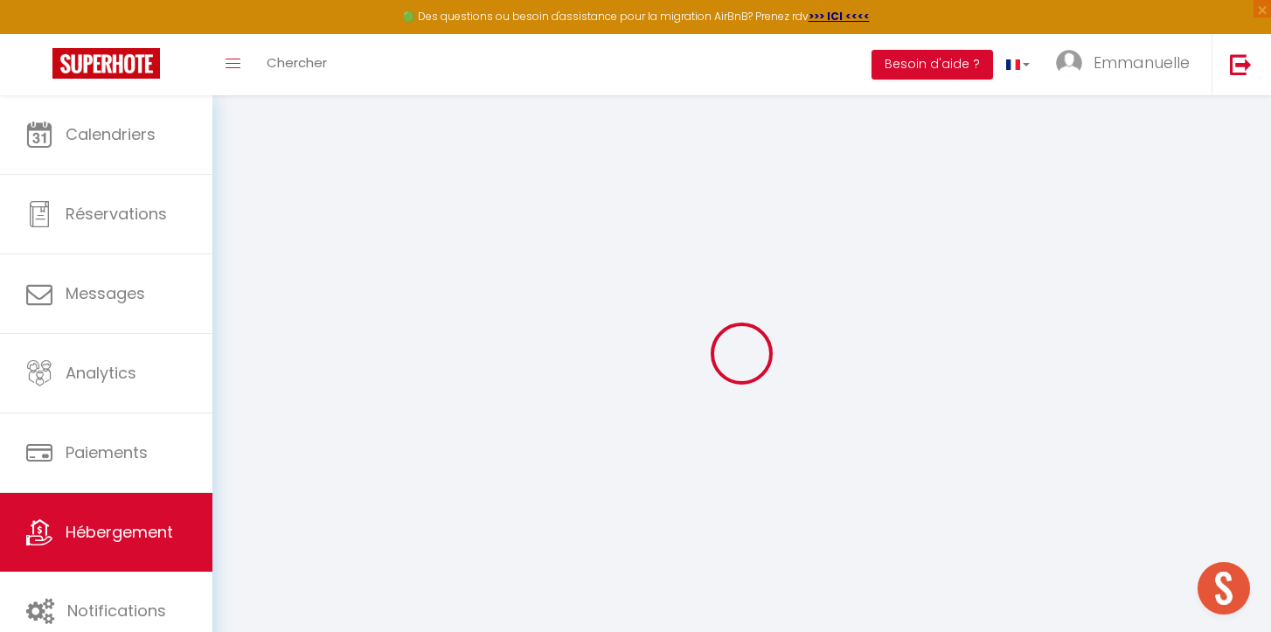
select select
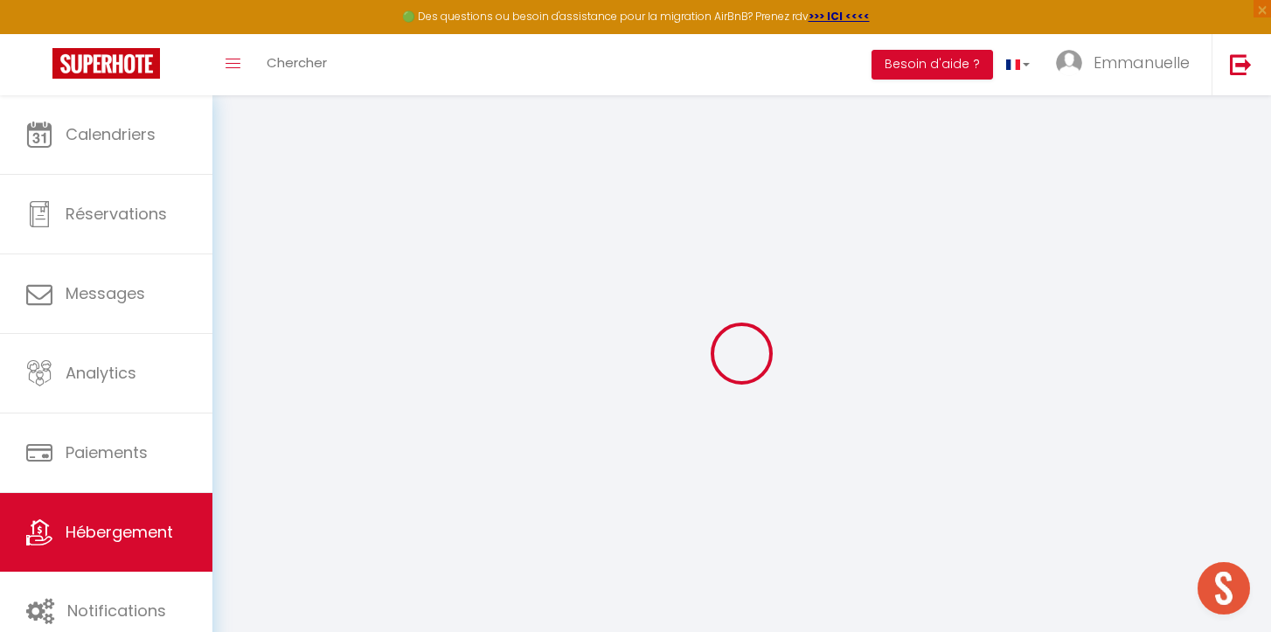
select select
checkbox input "false"
checkbox input "true"
checkbox input "false"
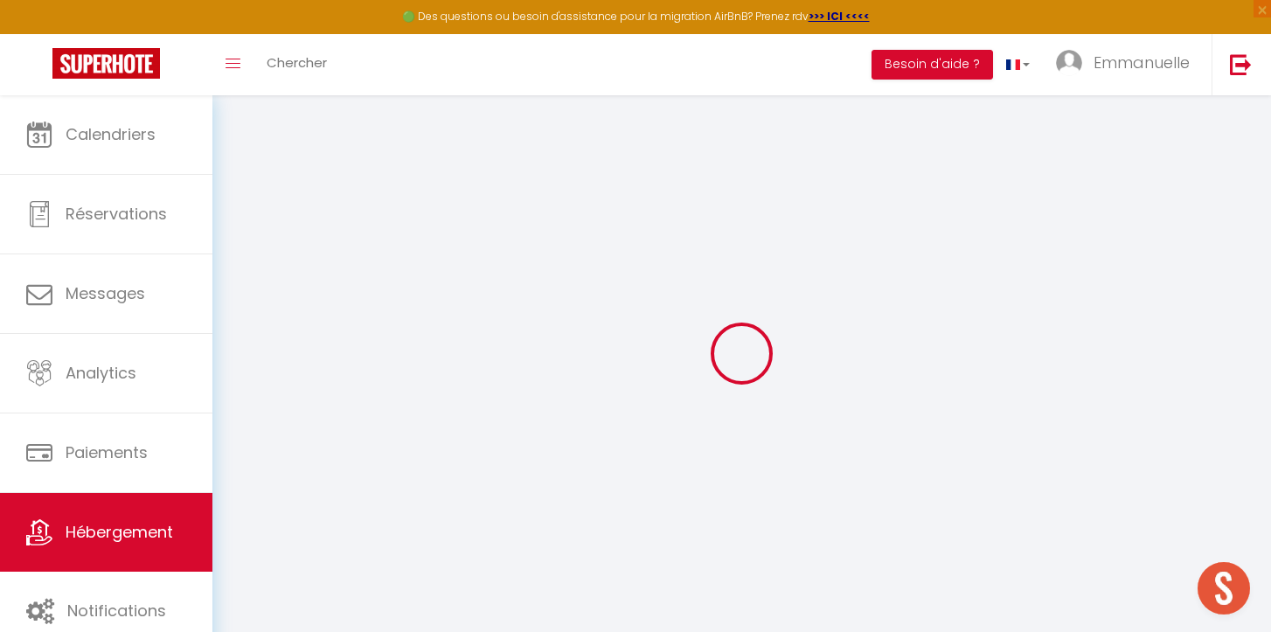
select select
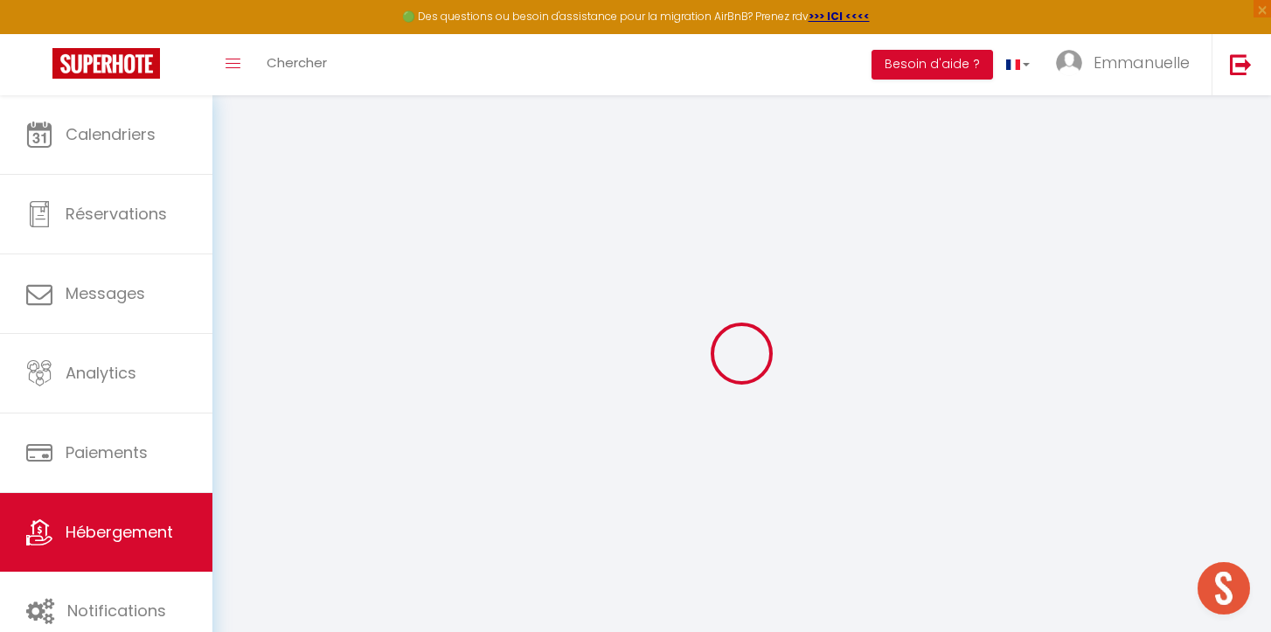
select select
checkbox input "false"
checkbox input "true"
checkbox input "false"
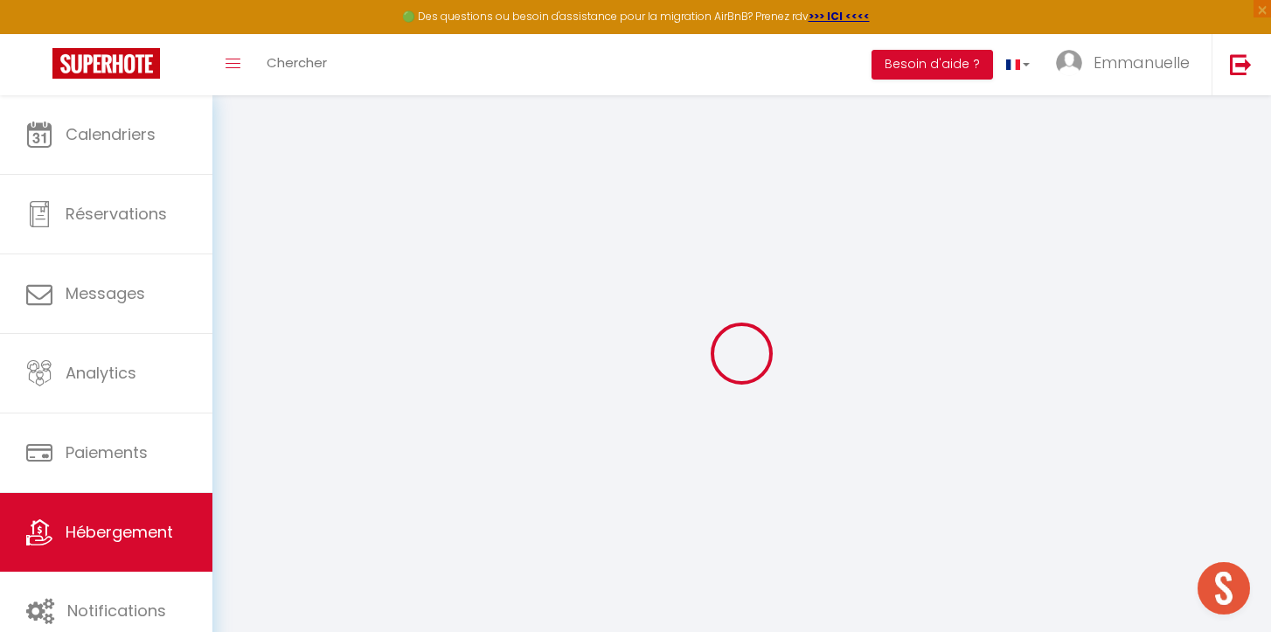
checkbox input "false"
checkbox input "true"
checkbox input "false"
select select "16:00"
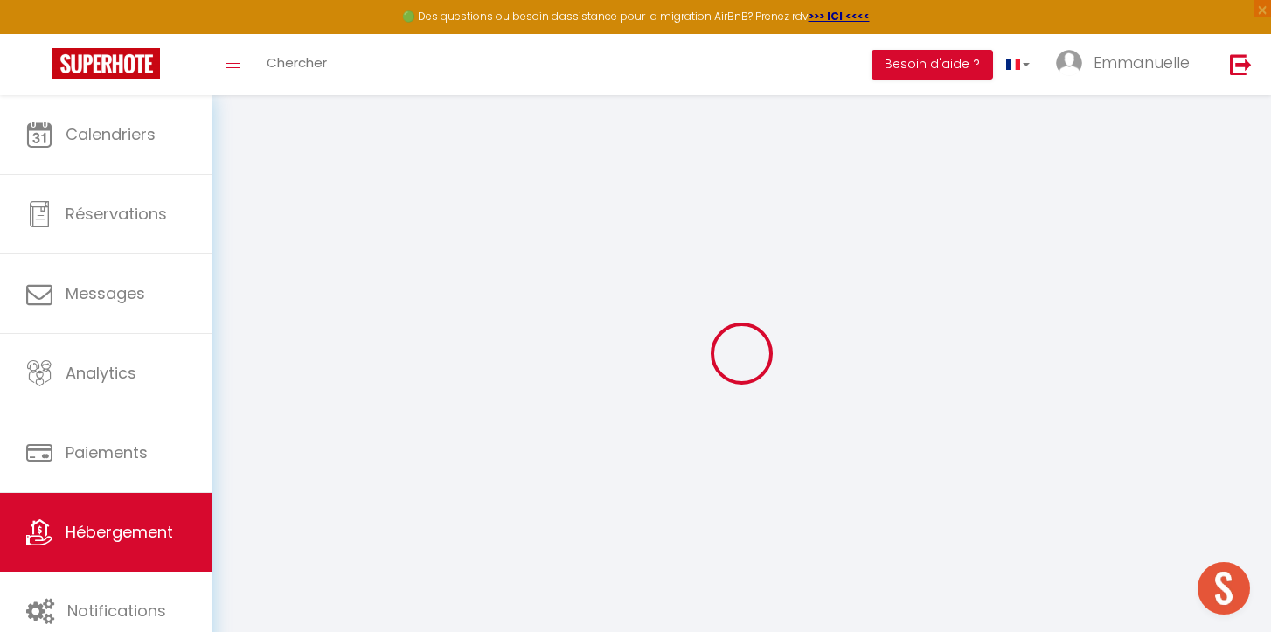
select select "19:00"
select select "10:00"
select select "30"
select select "120"
select select "12:00"
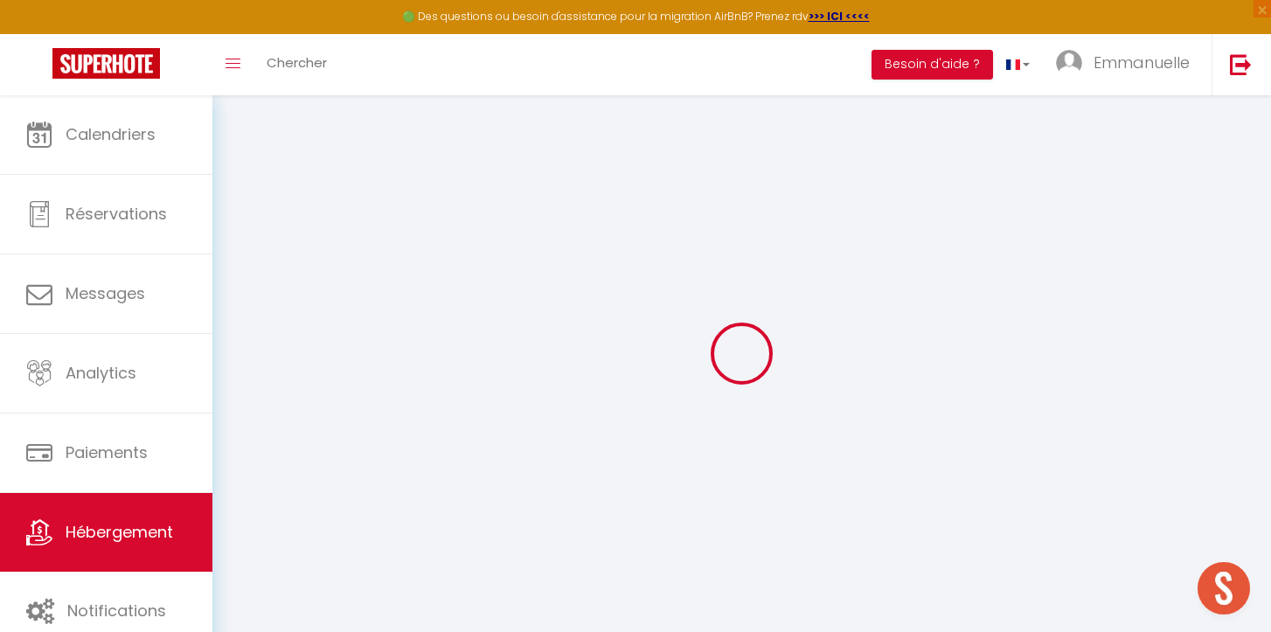
checkbox input "false"
checkbox input "true"
checkbox input "false"
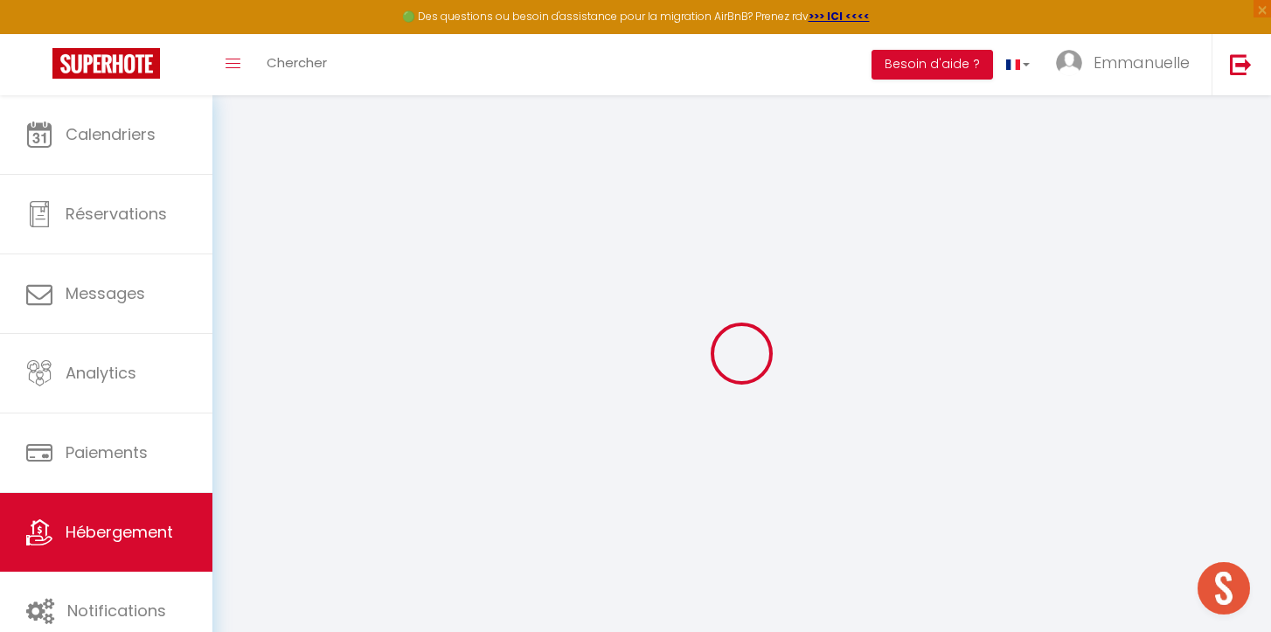
checkbox input "false"
checkbox input "true"
checkbox input "false"
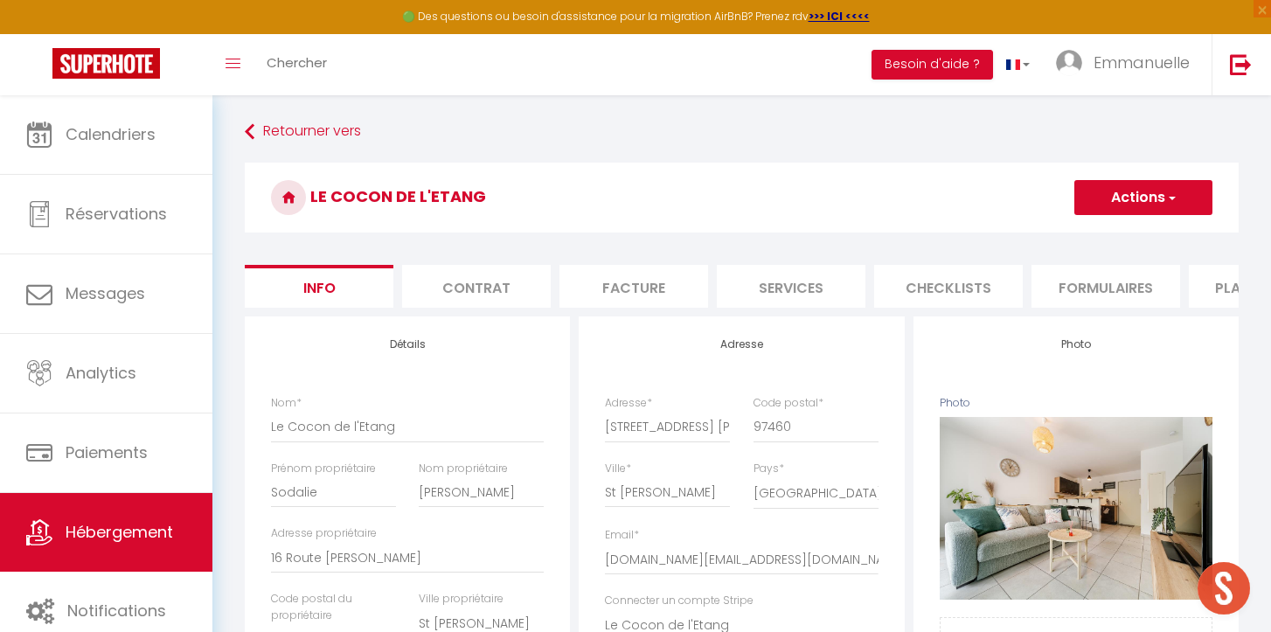
click at [775, 286] on li "Services" at bounding box center [791, 286] width 149 height 43
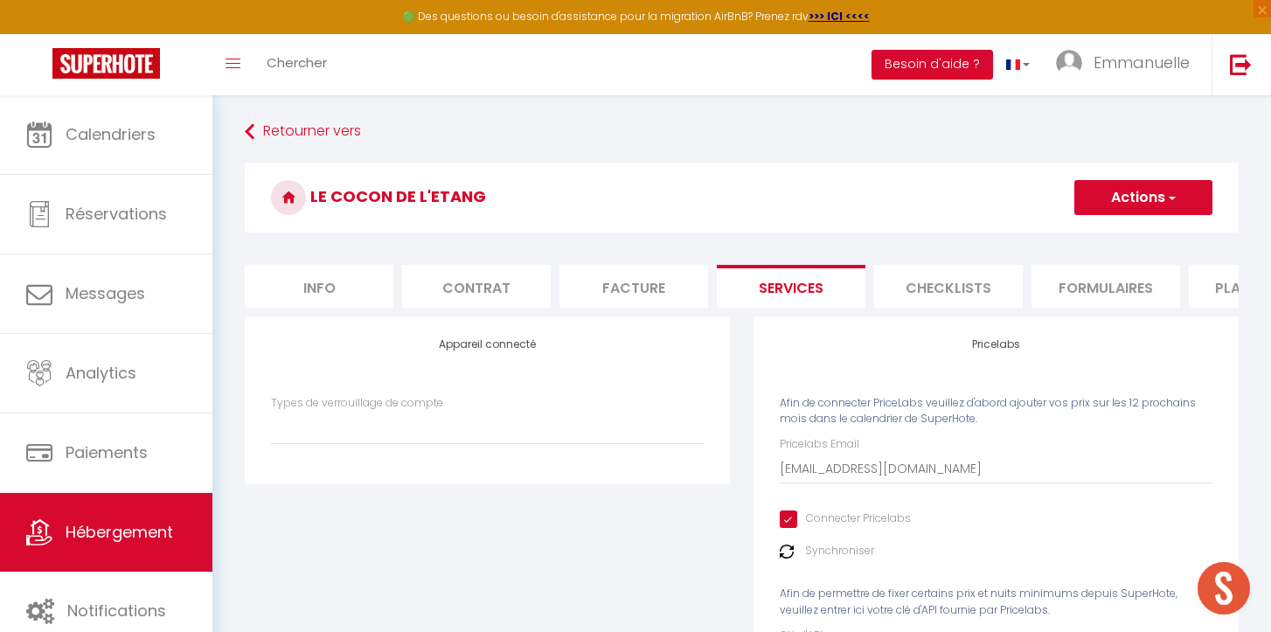
select select
click at [780, 556] on img at bounding box center [787, 551] width 14 height 14
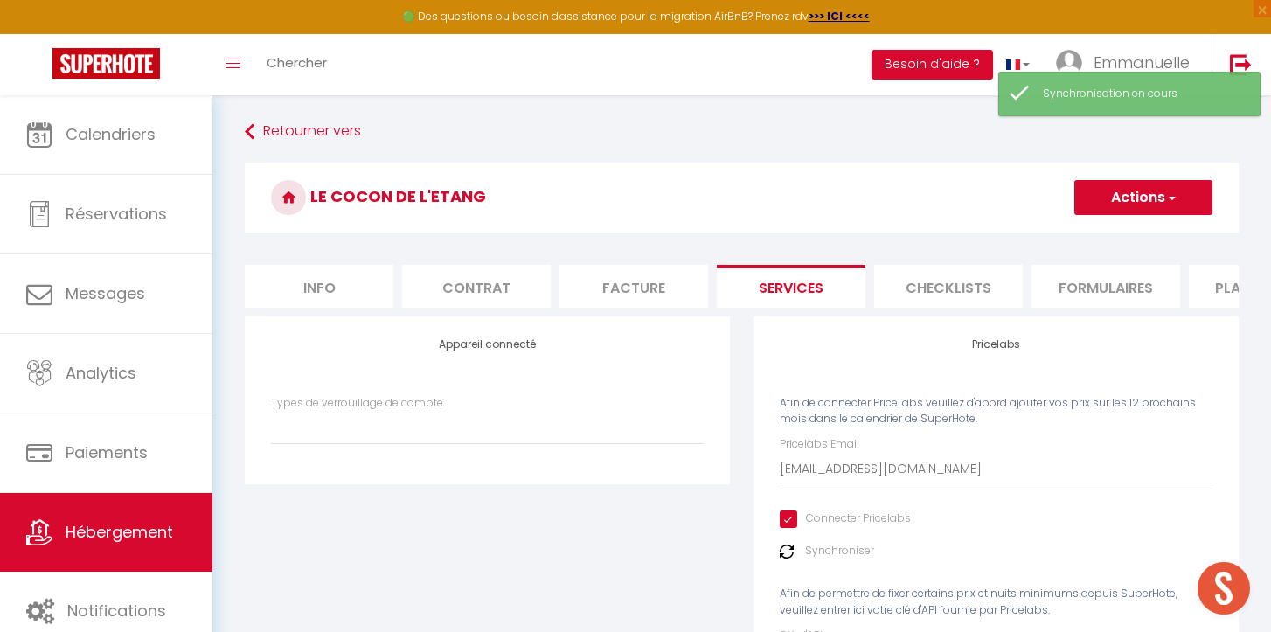
click at [786, 558] on img at bounding box center [787, 551] width 14 height 14
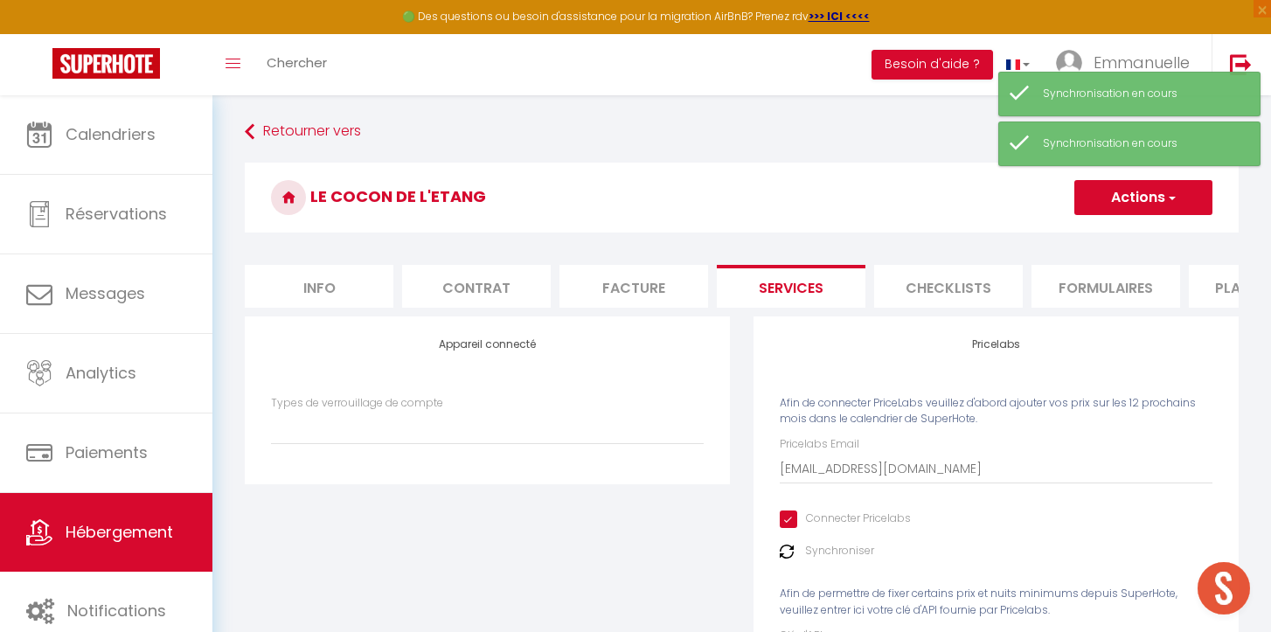
click at [786, 558] on img at bounding box center [787, 551] width 14 height 14
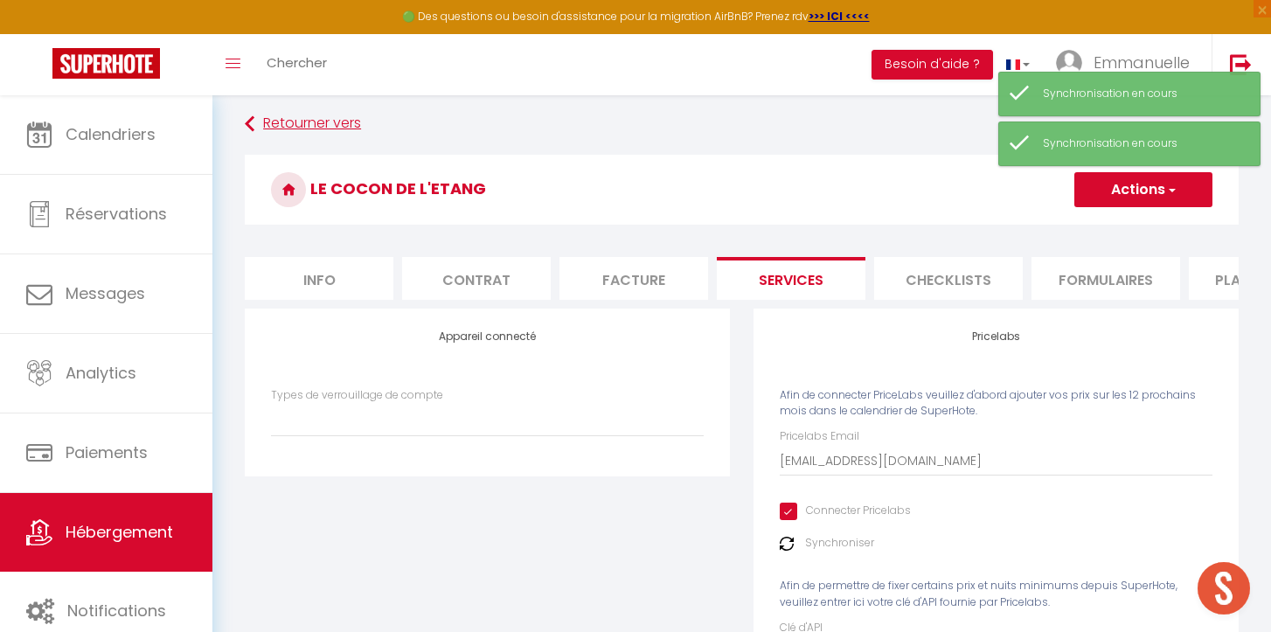
scroll to position [9, 0]
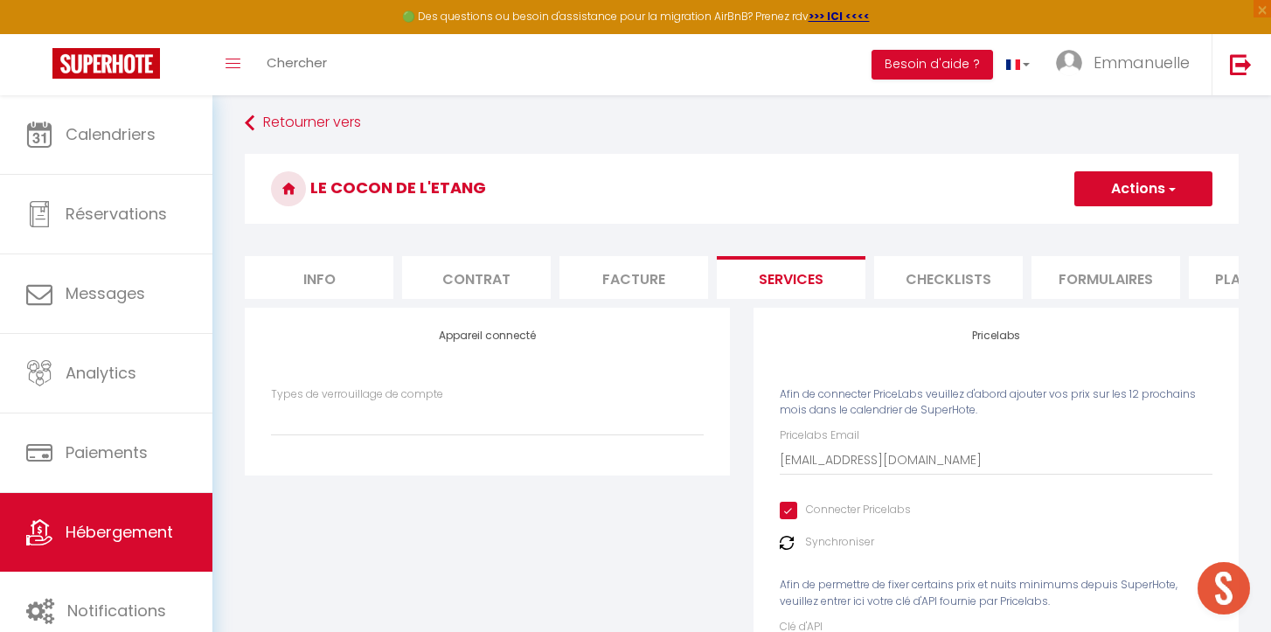
click at [1149, 202] on button "Actions" at bounding box center [1143, 188] width 138 height 35
drag, startPoint x: 802, startPoint y: 544, endPoint x: 791, endPoint y: 545, distance: 11.5
click at [802, 544] on div "Synchroniser" at bounding box center [996, 542] width 433 height 17
click at [780, 547] on img at bounding box center [787, 543] width 14 height 14
click at [784, 543] on img at bounding box center [787, 543] width 14 height 14
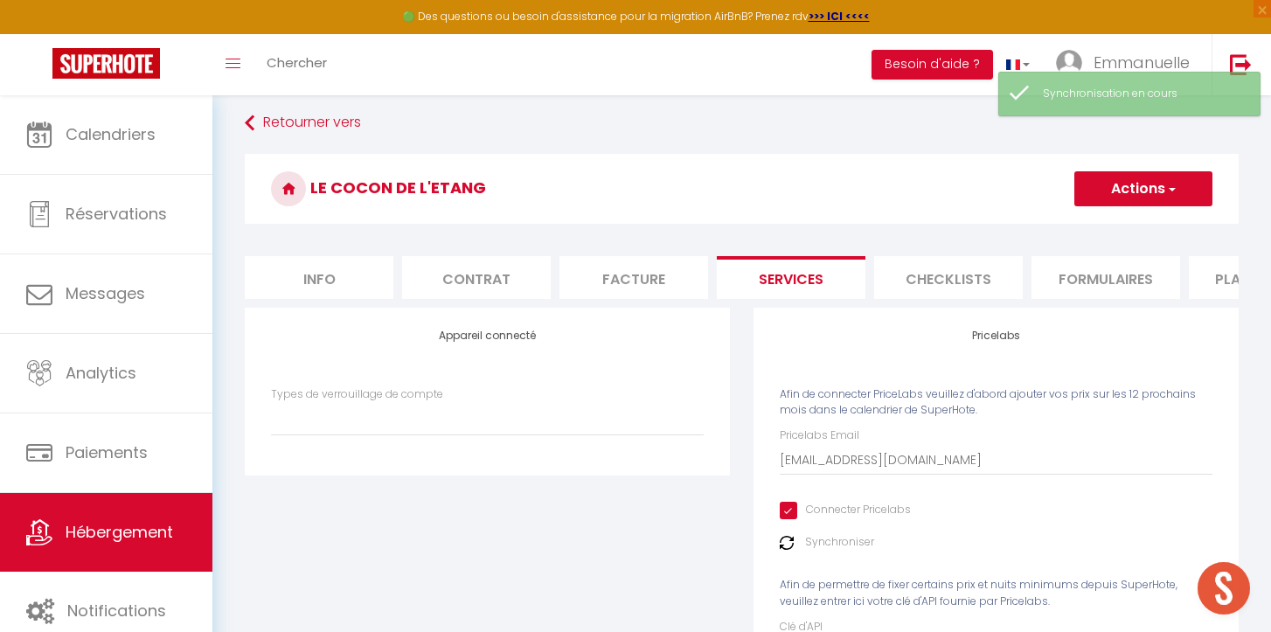
click at [784, 543] on img at bounding box center [787, 543] width 14 height 14
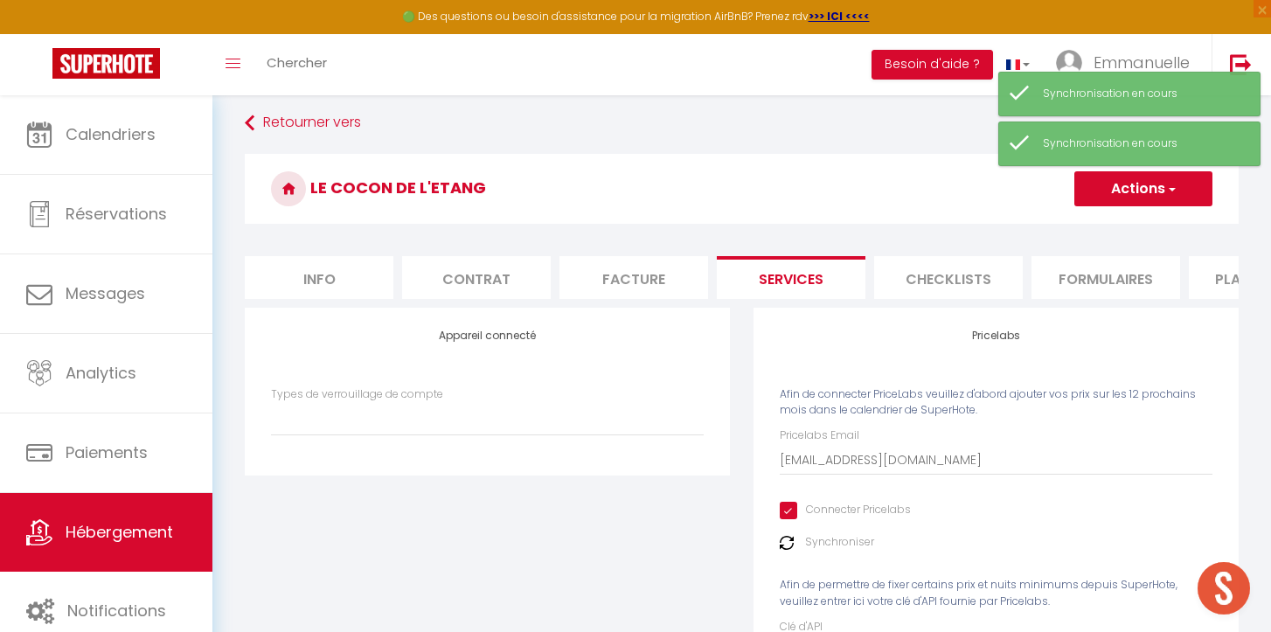
click at [1176, 181] on button "Actions" at bounding box center [1143, 188] width 138 height 35
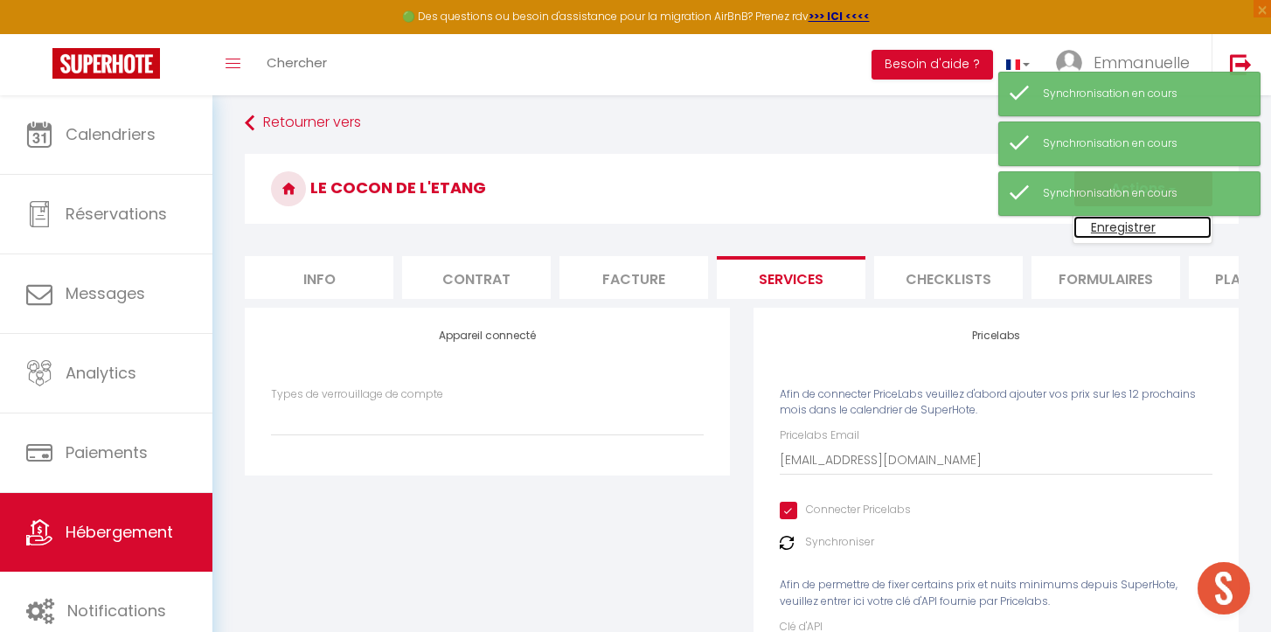
click at [1129, 224] on link "Enregistrer" at bounding box center [1142, 227] width 138 height 23
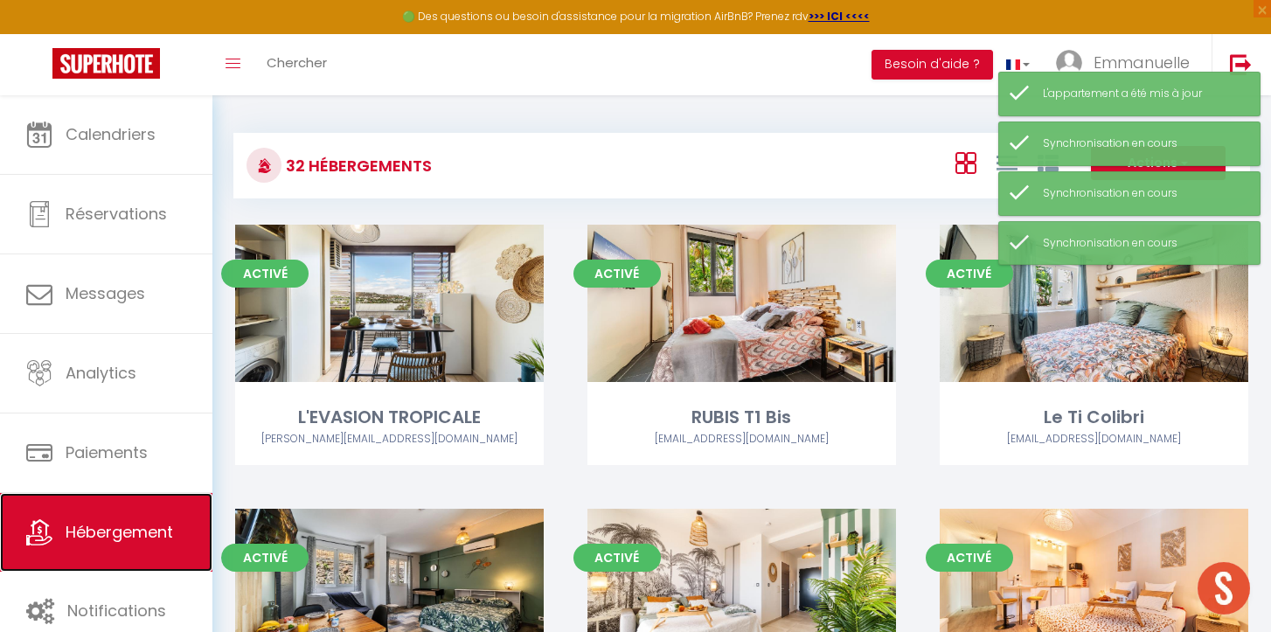
click at [127, 519] on link "Hébergement" at bounding box center [106, 532] width 212 height 79
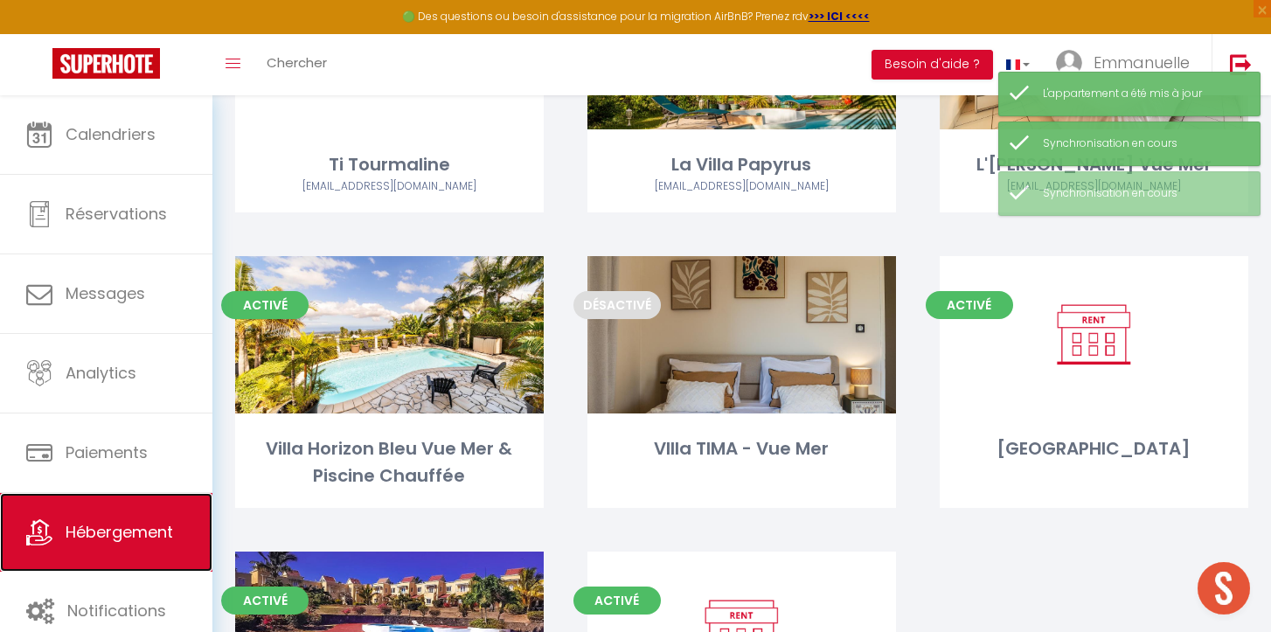
scroll to position [2733, 0]
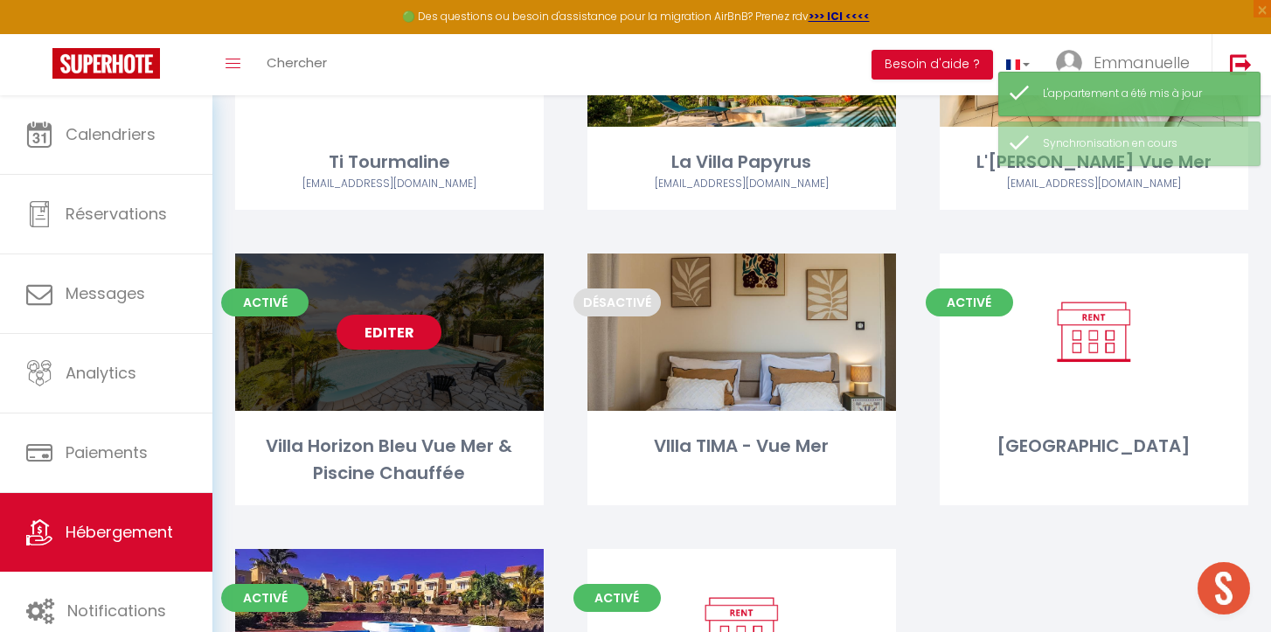
click at [397, 315] on link "Editer" at bounding box center [388, 332] width 105 height 35
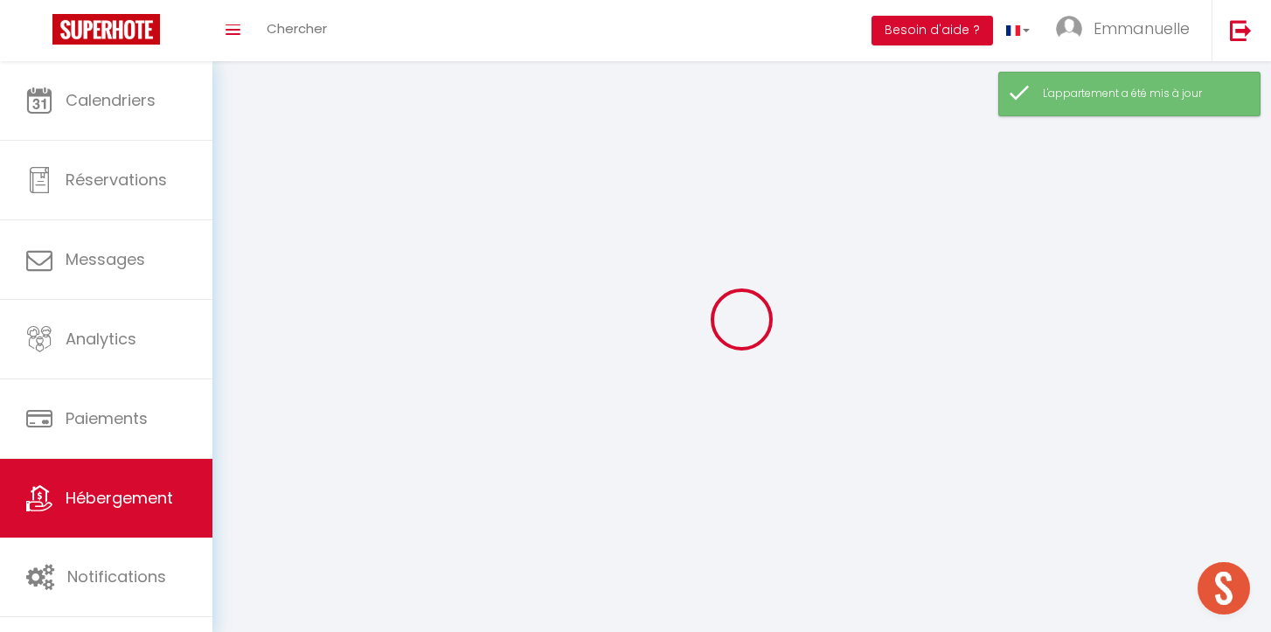
select select
select select "28"
select select
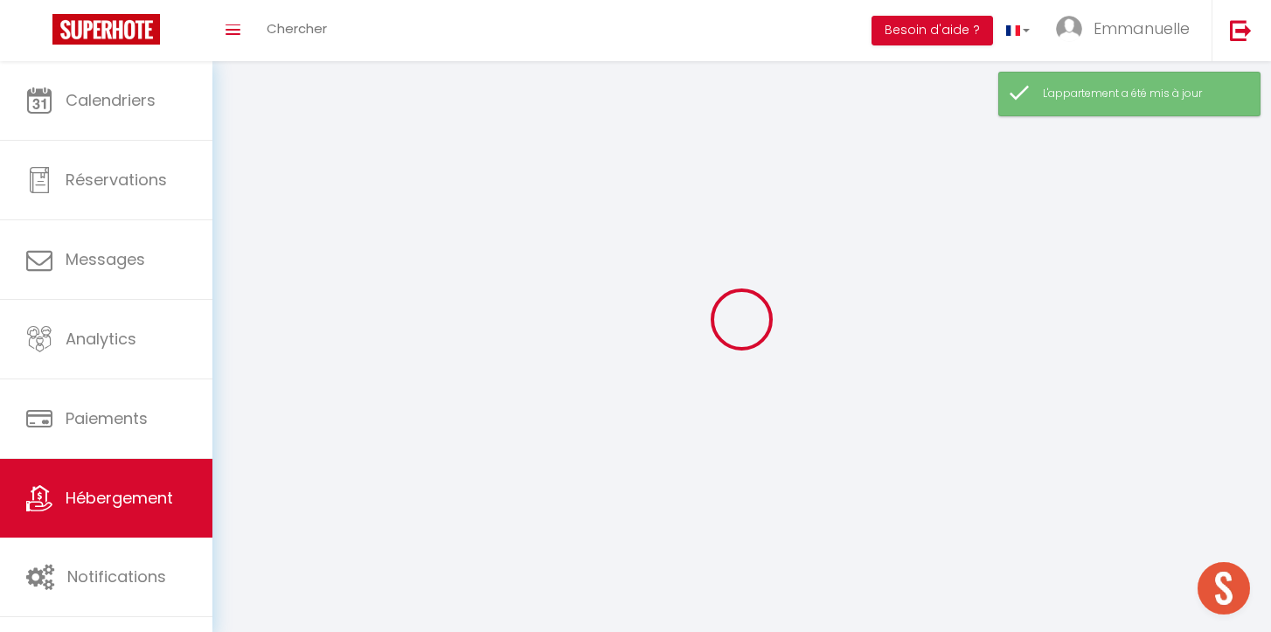
select select
checkbox input "false"
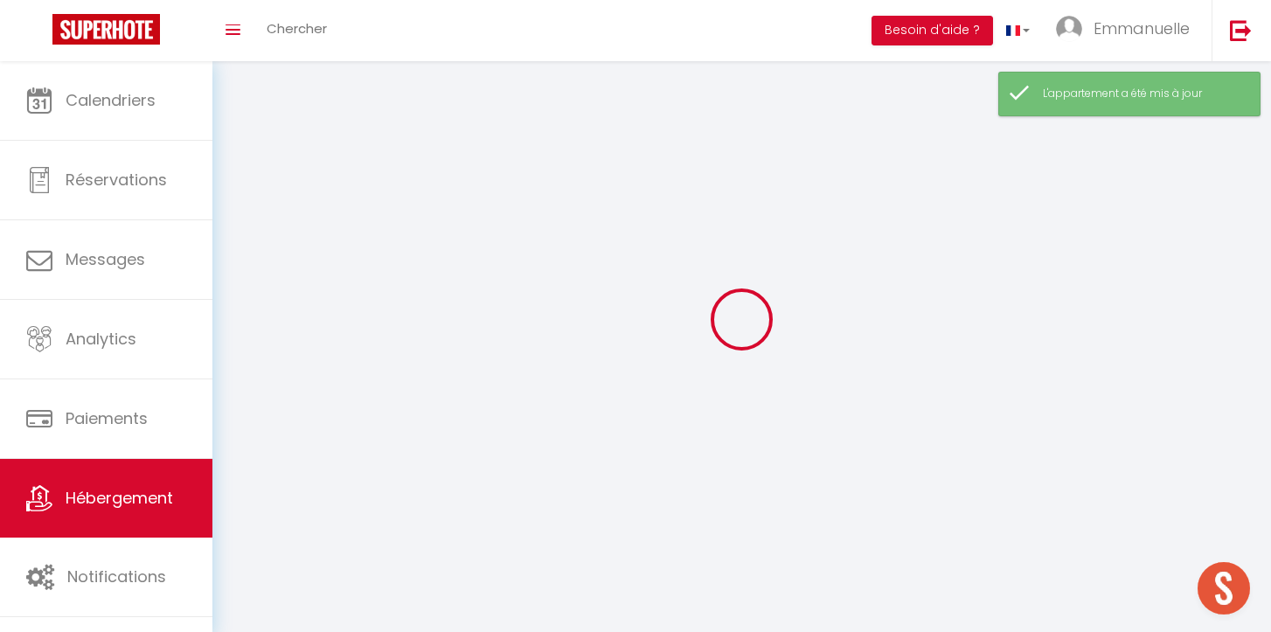
checkbox input "false"
select select
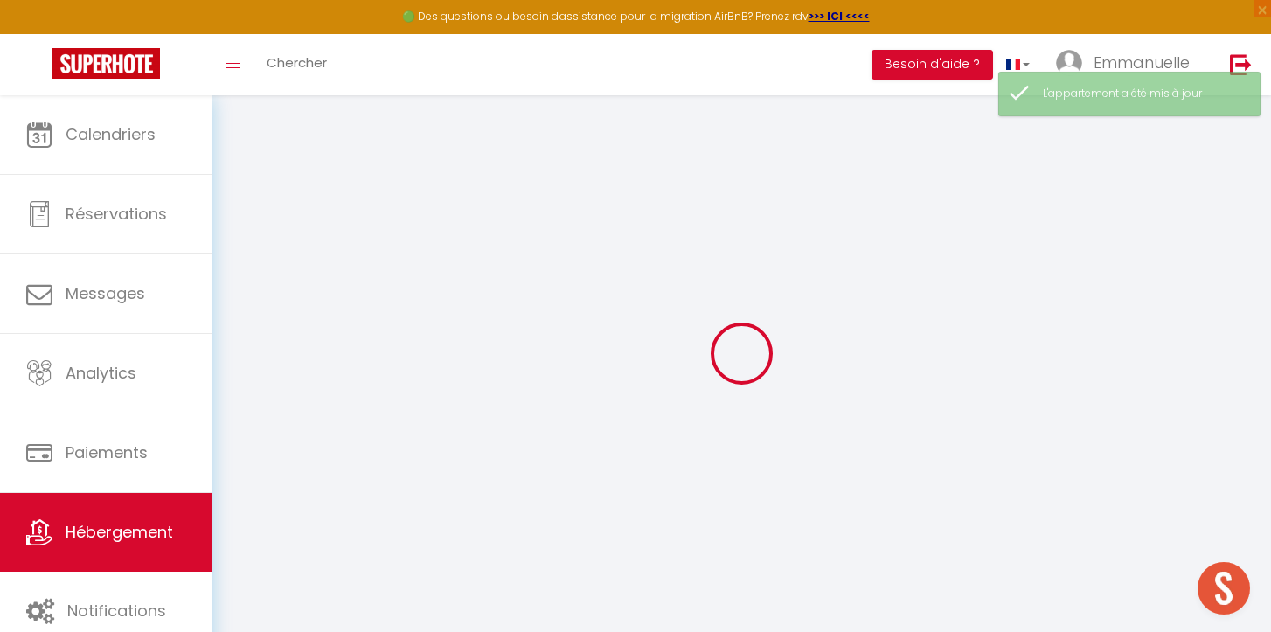
select select
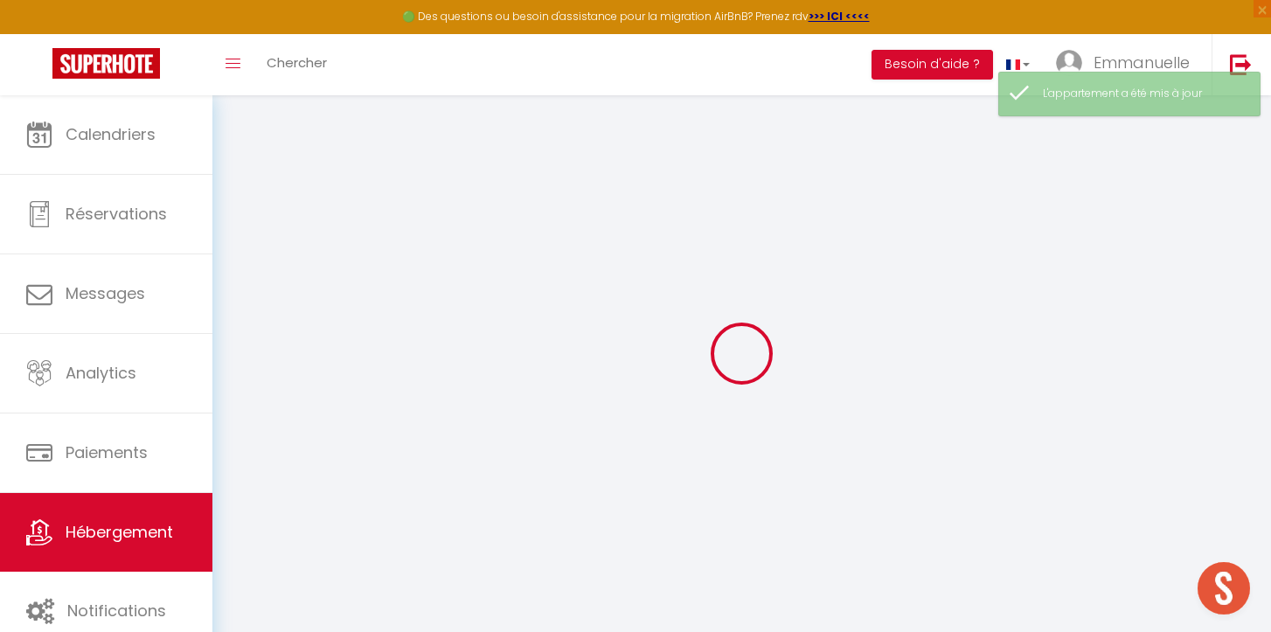
select select
checkbox input "false"
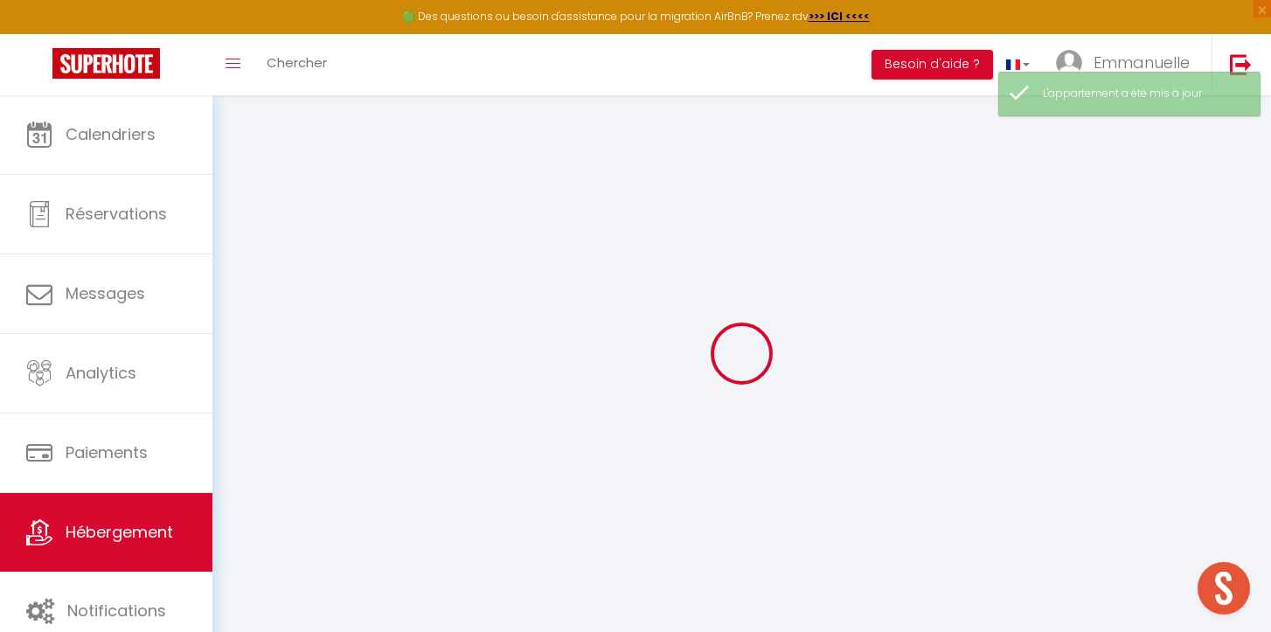
select select
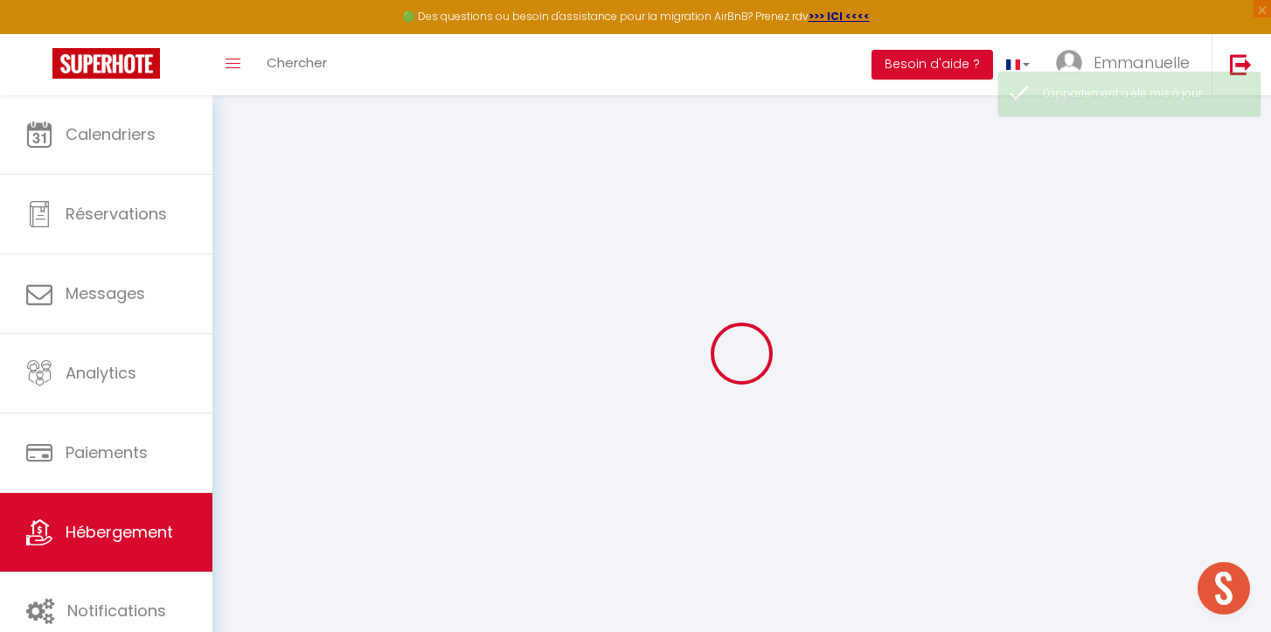
select select
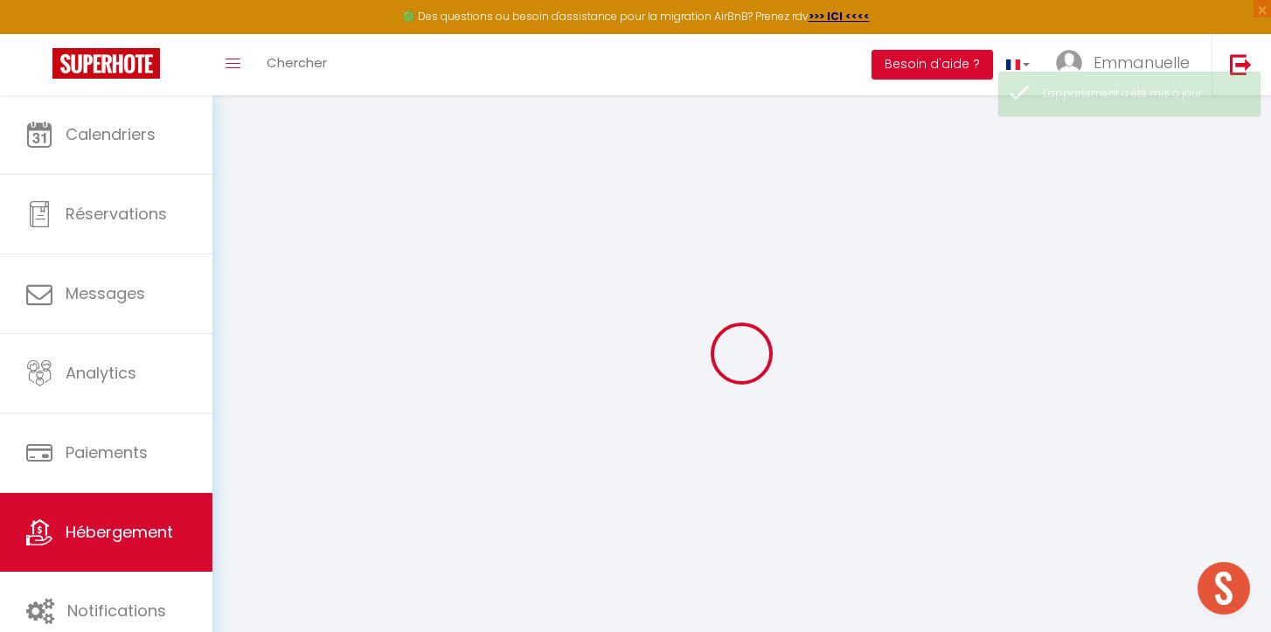
select select
checkbox input "false"
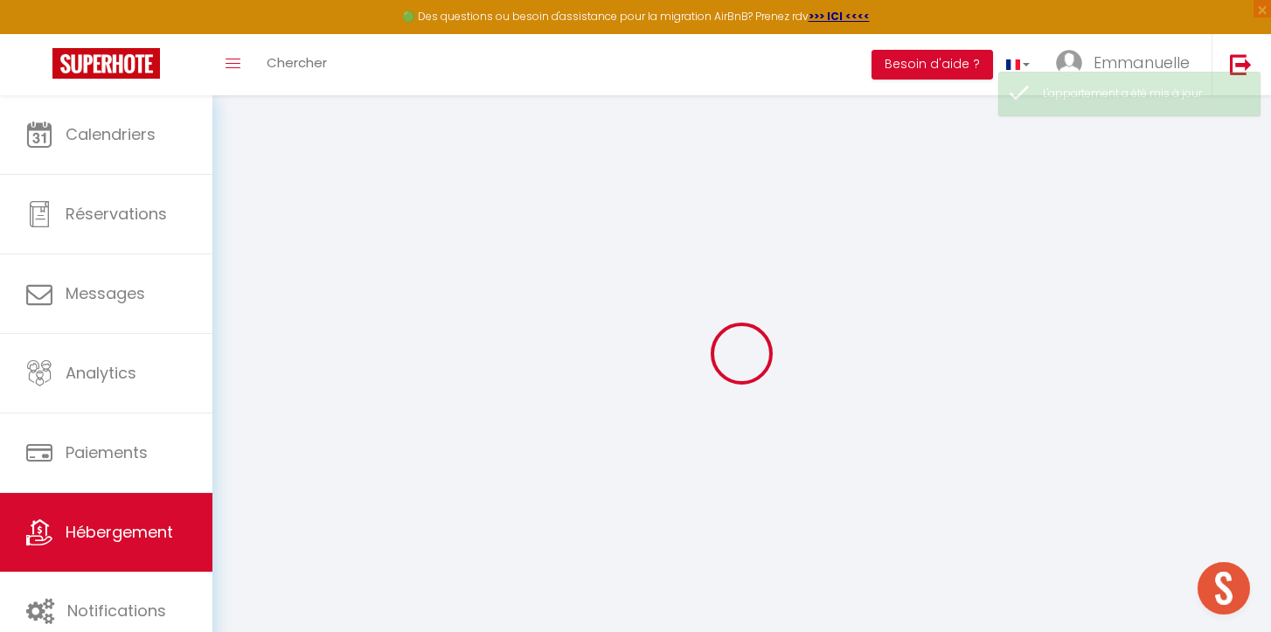
select select
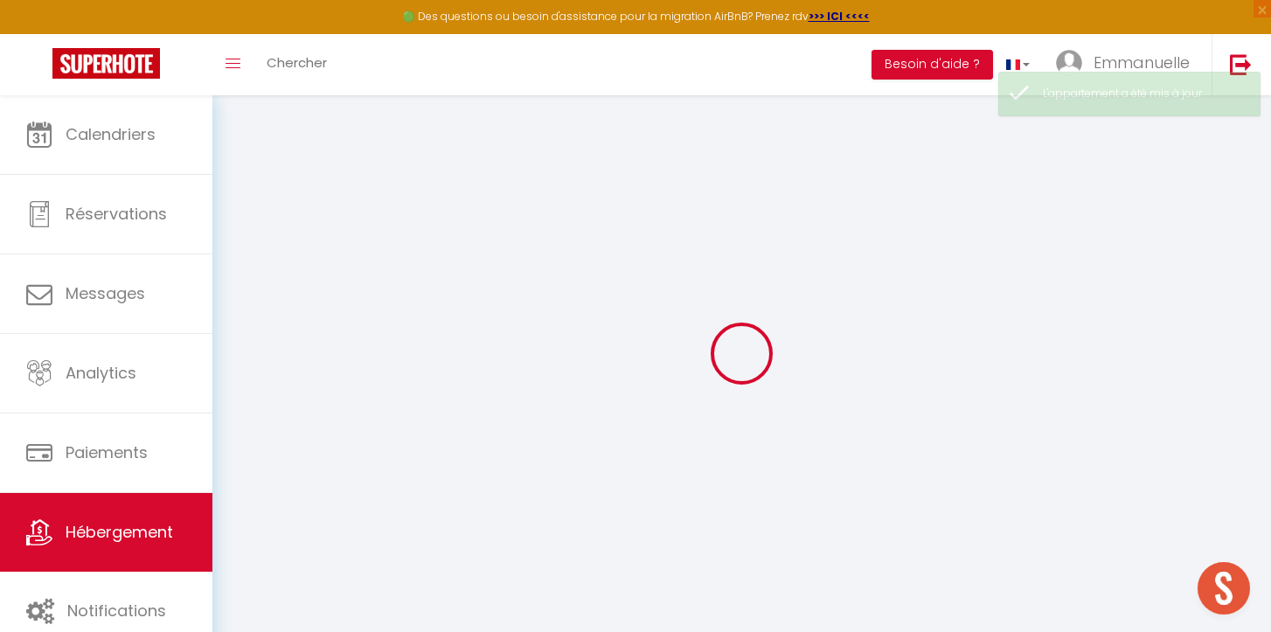
select select
checkbox input "false"
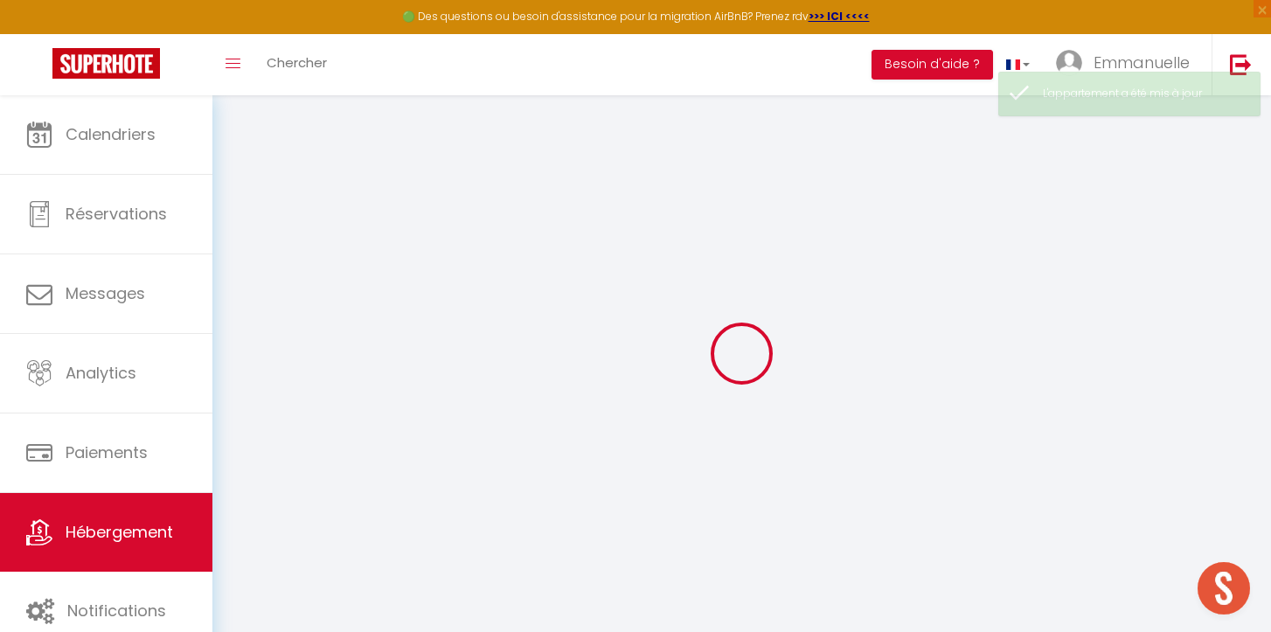
checkbox input "false"
select select
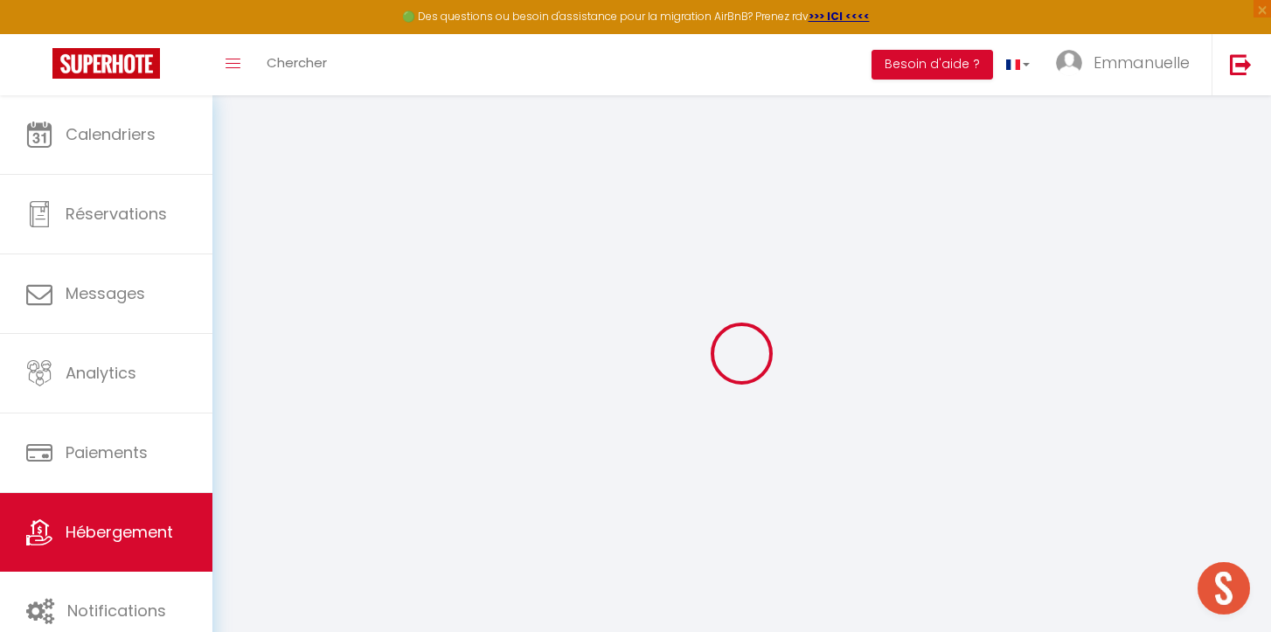
select select
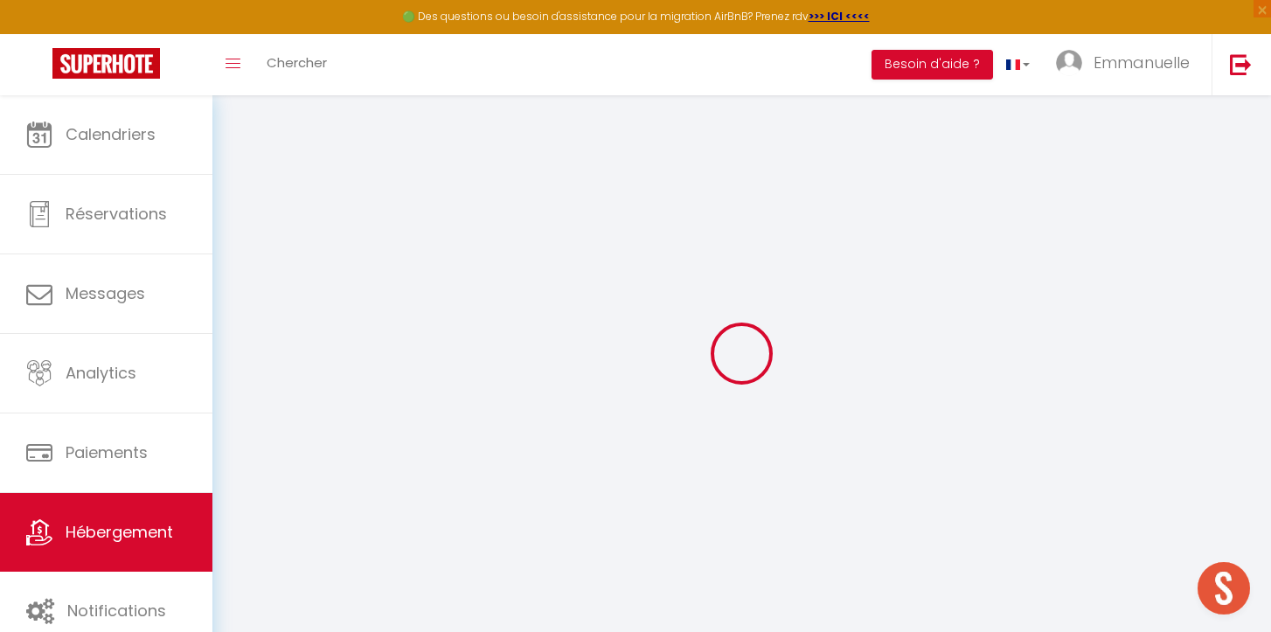
select select
checkbox input "false"
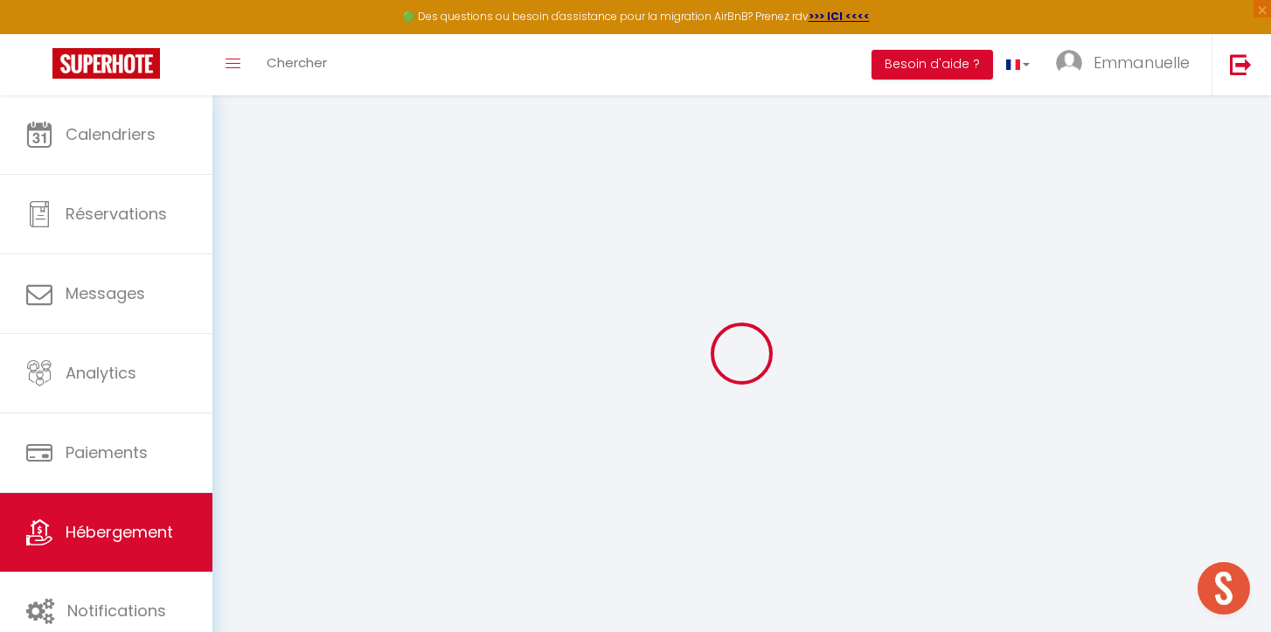
select select
type input "Villa Horizon Bleu Vue Mer & Piscine Chauffée"
type input "[PERSON_NAME]"
type input "FRADJ"
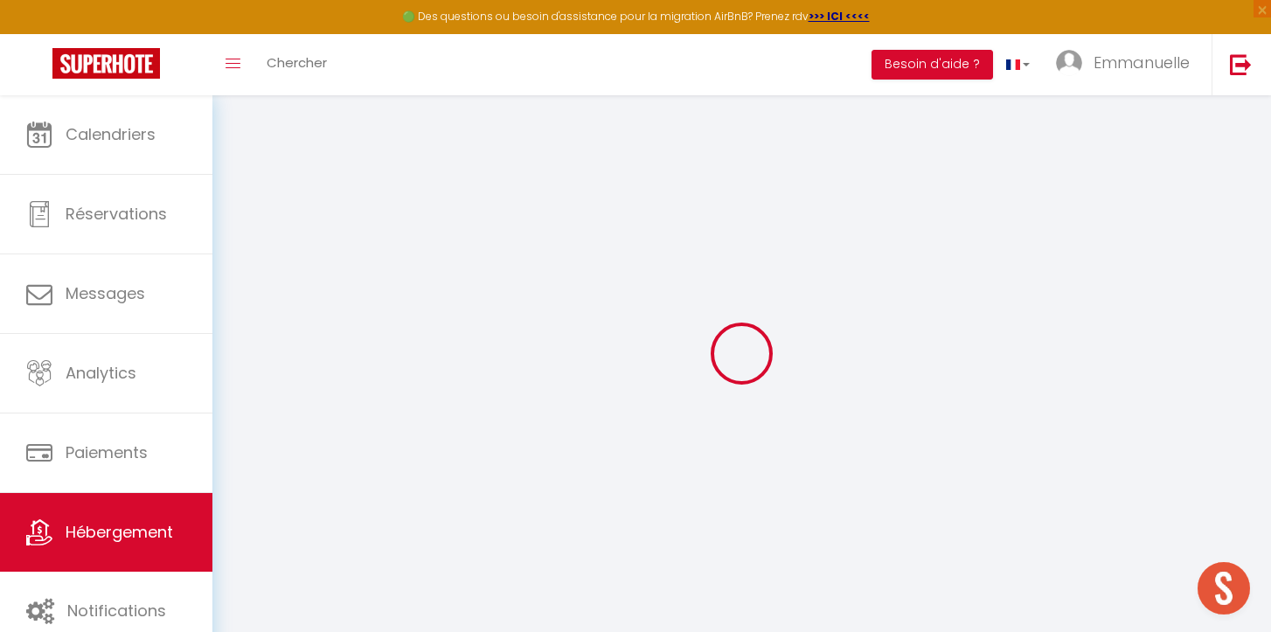
type input "[STREET_ADDRESS][PERSON_NAME]"
type input "97430"
type input "LE TAMPON"
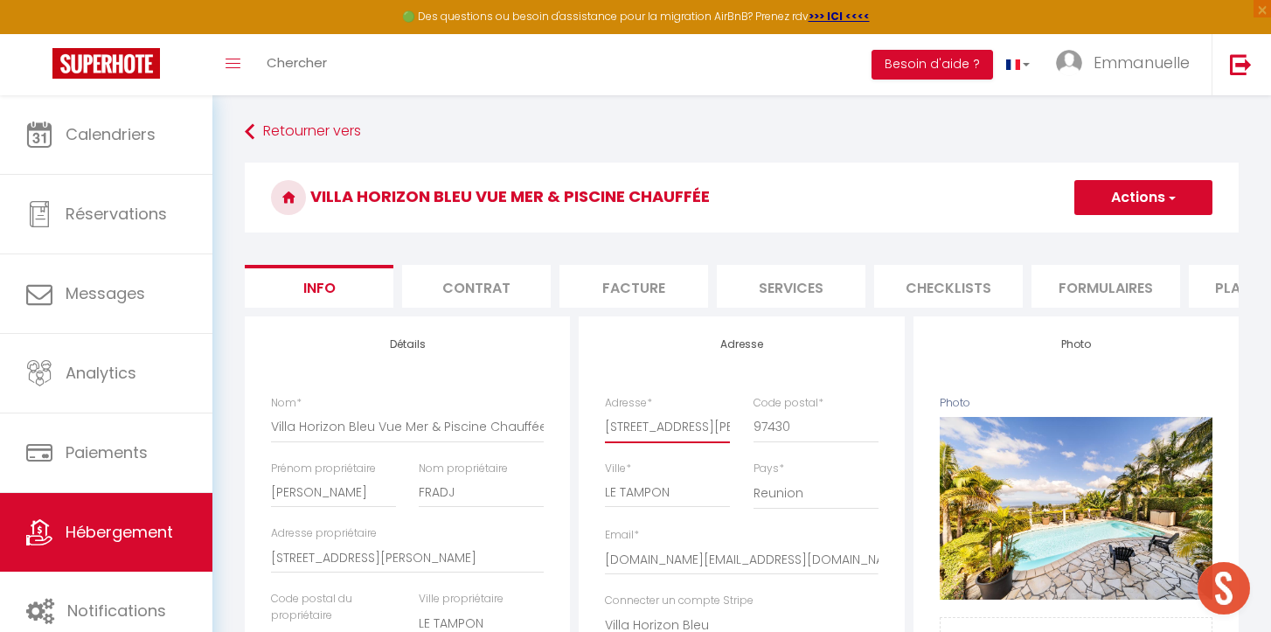
drag, startPoint x: 605, startPoint y: 424, endPoint x: 583, endPoint y: 429, distance: 22.5
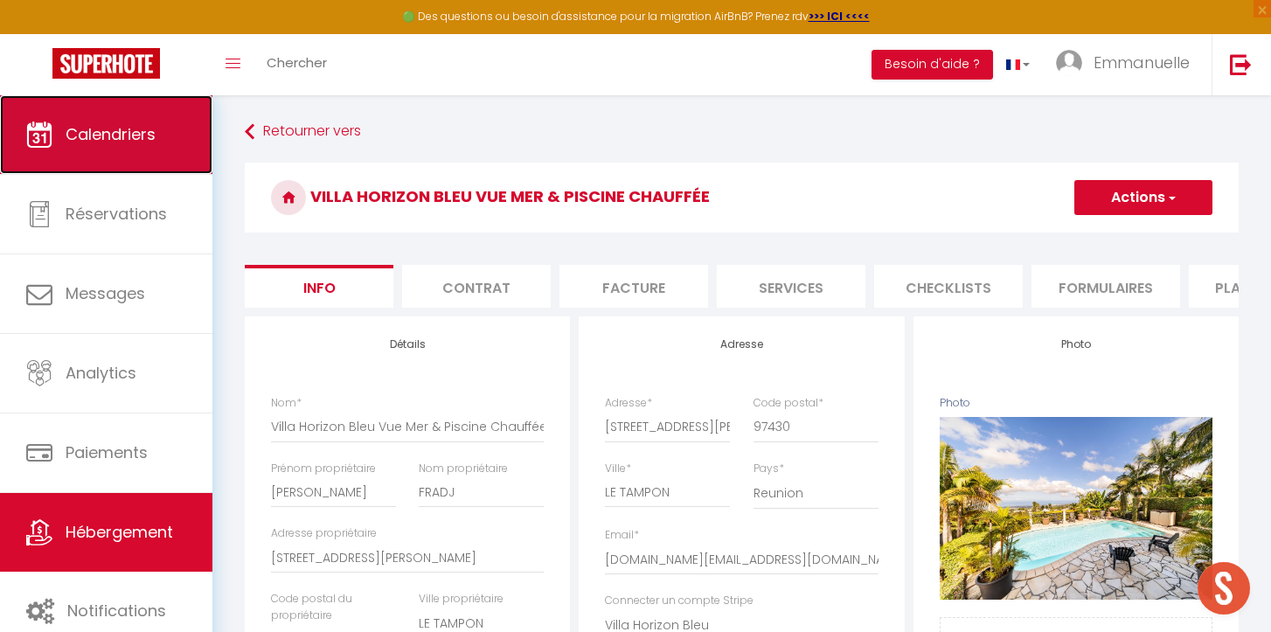
click at [124, 112] on link "Calendriers" at bounding box center [106, 134] width 212 height 79
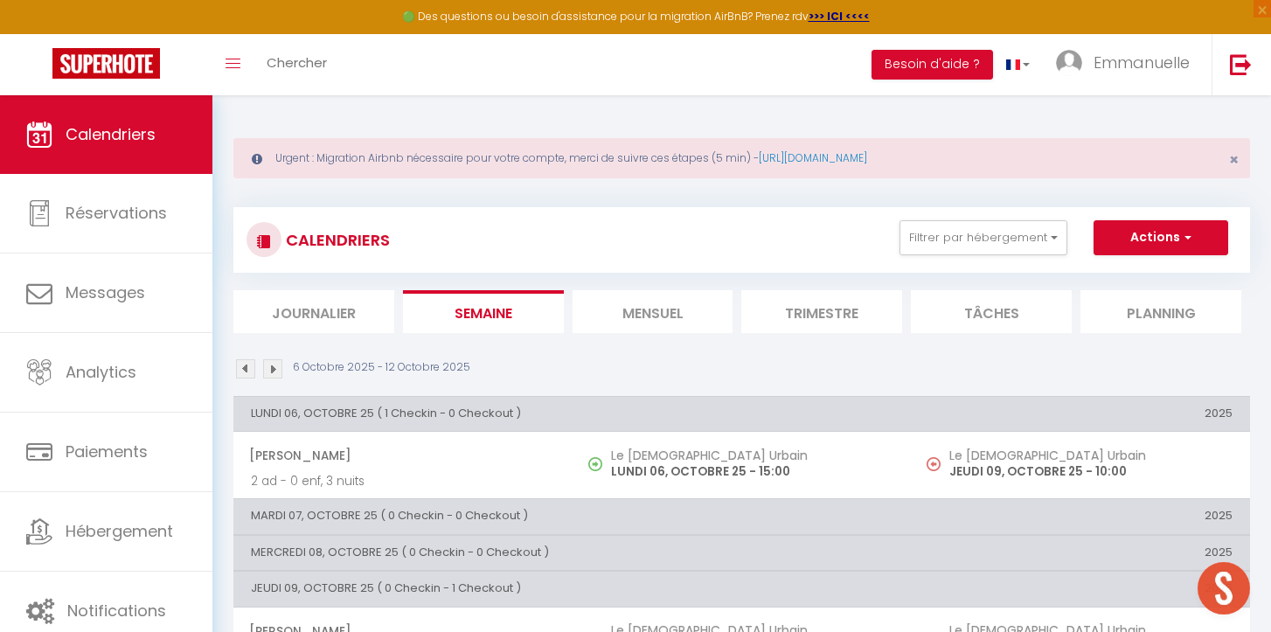
scroll to position [40, 0]
